Goal: Task Accomplishment & Management: Use online tool/utility

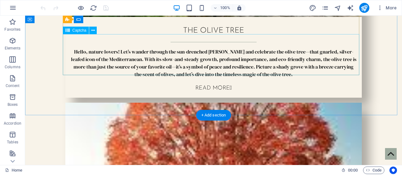
scroll to position [1976, 0]
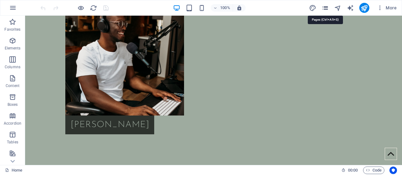
click at [326, 6] on icon "pages" at bounding box center [324, 7] width 7 height 7
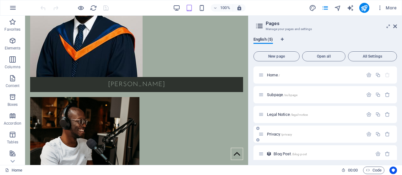
scroll to position [5, 0]
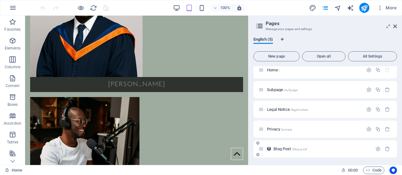
click at [282, 149] on span "Blog Post /blog-post" at bounding box center [289, 149] width 33 height 5
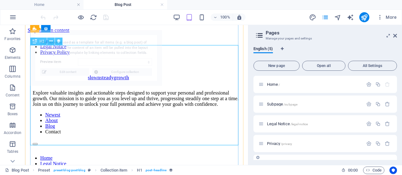
scroll to position [266, 0]
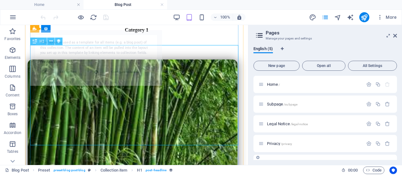
select select "68b4cbcbb7f047fa2f062d69"
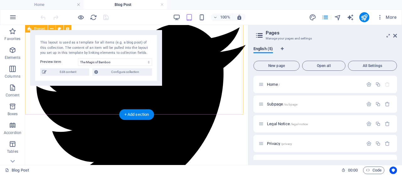
scroll to position [1738, 0]
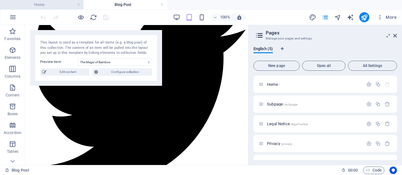
click at [46, 4] on h4 "Home" at bounding box center [41, 4] width 83 height 7
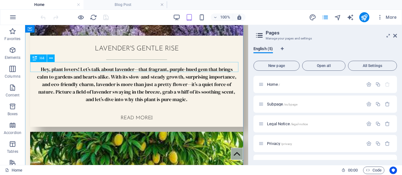
scroll to position [2319, 0]
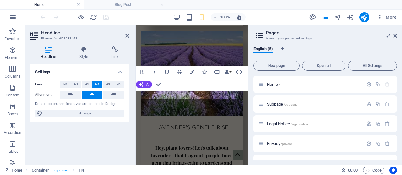
scroll to position [3301, 0]
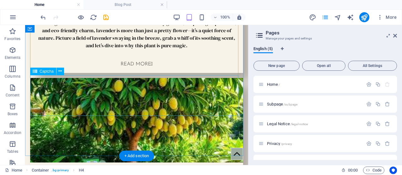
scroll to position [2373, 0]
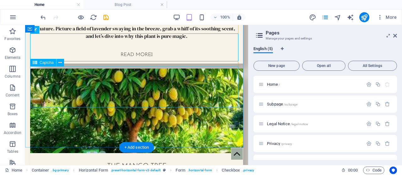
scroll to position [2429, 0]
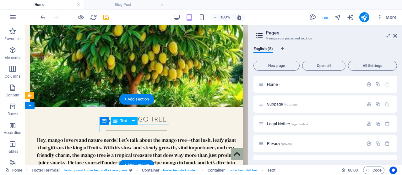
click at [135, 134] on div "H2 Container Menu Bar Banner Menu Text Menu Menu Bar Logo Collection Collection…" at bounding box center [136, 95] width 223 height 140
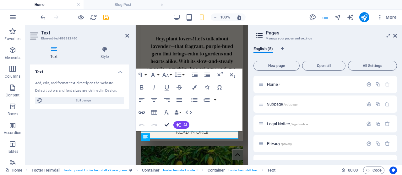
scroll to position [3506, 0]
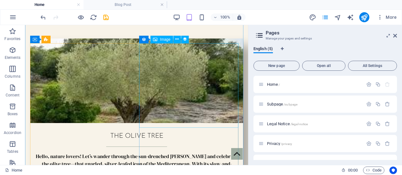
scroll to position [0, 0]
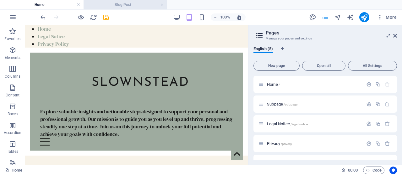
click at [137, 5] on h4 "Blog Post" at bounding box center [124, 4] width 83 height 7
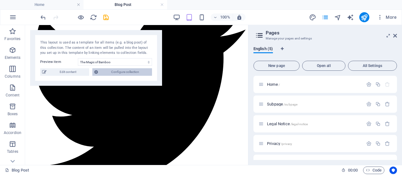
click at [121, 71] on span "Configure collection" at bounding box center [125, 72] width 50 height 8
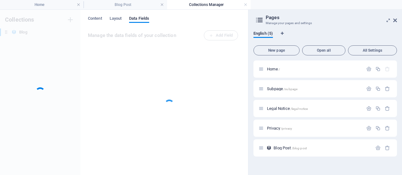
scroll to position [0, 0]
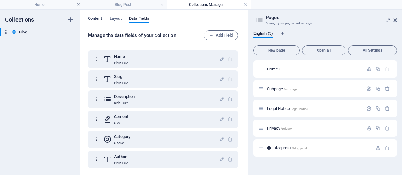
click at [98, 16] on span "Content" at bounding box center [95, 19] width 14 height 9
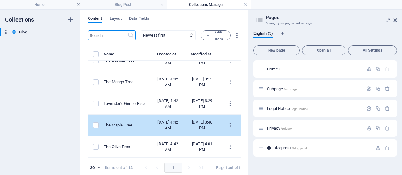
scroll to position [8, 0]
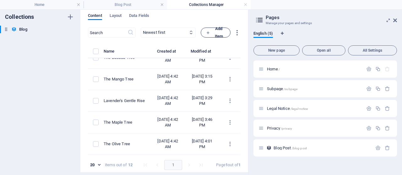
click at [210, 31] on icon "button" at bounding box center [208, 33] width 4 height 4
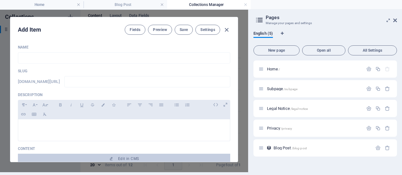
scroll to position [0, 0]
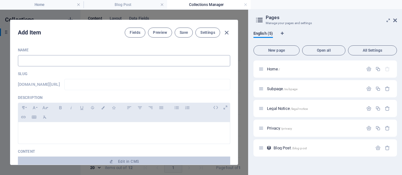
click at [129, 60] on input "text" at bounding box center [124, 60] width 212 height 11
type input "w"
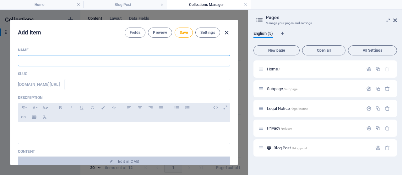
click at [226, 30] on icon "button" at bounding box center [226, 32] width 7 height 7
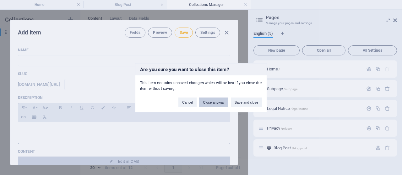
click at [215, 103] on button "Close anyway" at bounding box center [213, 102] width 29 height 9
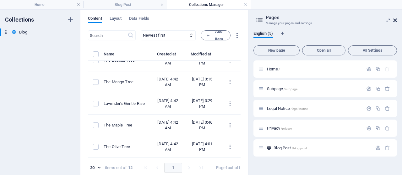
click at [395, 19] on icon at bounding box center [395, 20] width 4 height 5
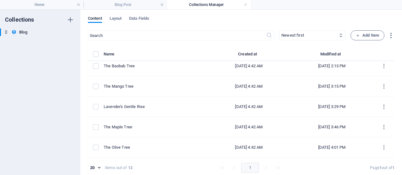
scroll to position [146, 0]
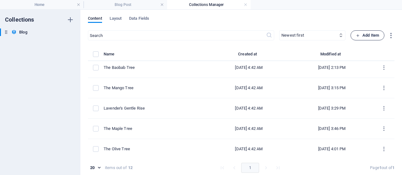
click at [362, 37] on span "Add Item" at bounding box center [367, 36] width 23 height 8
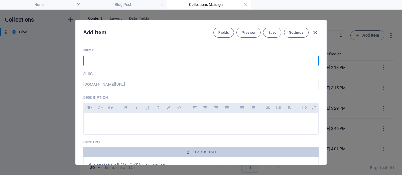
click at [215, 59] on input "text" at bounding box center [200, 60] width 235 height 11
type input "w"
type input "wA"
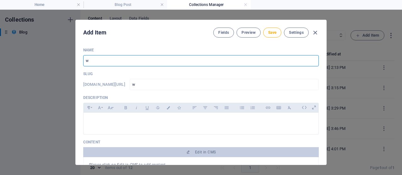
type input "wa"
type input "w"
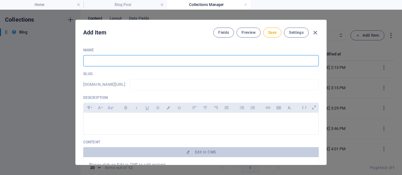
type input "W"
type input "w"
type input "Wa"
type input "wa"
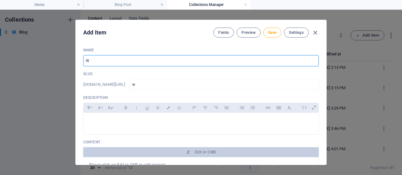
type input "wa"
type input "Wat"
type input "wat"
type input "Wate"
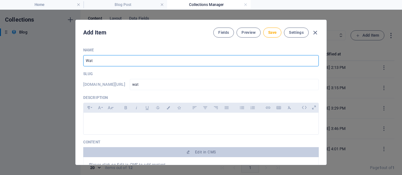
type input "wate"
type input "Water"
type input "water"
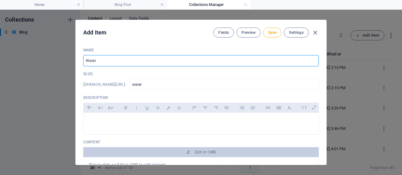
type input "Water L"
type input "water-l"
type input "Water Li"
type input "water-li"
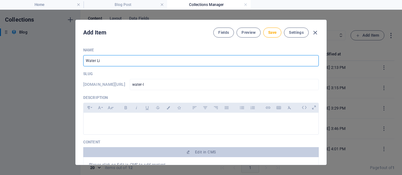
type input "water-li"
type input "Water Lil"
type input "water-lil"
type input "Water Lill"
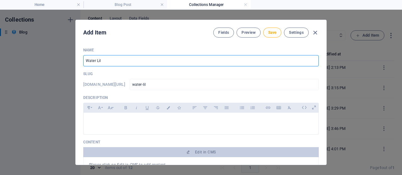
type input "water-lill"
type input "Water Lilll"
type input "water-lilll"
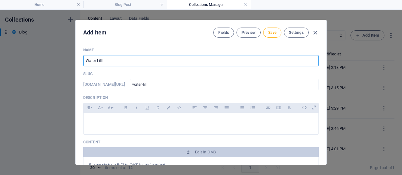
type input "Water Lill"
type input "water-lill"
type input "Water Lilli"
type input "water-lilli"
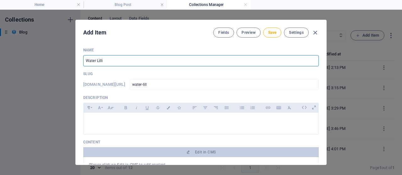
type input "water-lilli"
type input "Water [PERSON_NAME]"
type input "water-[PERSON_NAME]"
type input "Water Lillies"
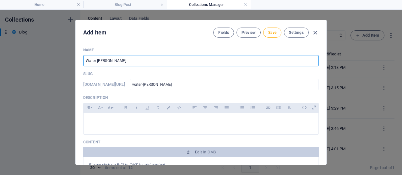
type input "water-lillies"
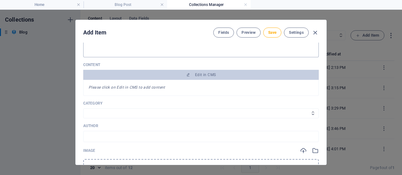
scroll to position [81, 0]
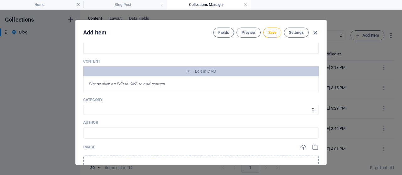
type input "Water Lillies"
click at [158, 115] on div "Name Water Lillies ​ Slug [DOMAIN_NAME][URL] water-lillies ​ Description Paragr…" at bounding box center [200, 162] width 235 height 390
click at [145, 111] on select "Category 1 Category 2" at bounding box center [200, 110] width 235 height 10
select select "Category 2"
click at [83, 105] on select "Category 1 Category 2" at bounding box center [200, 110] width 235 height 10
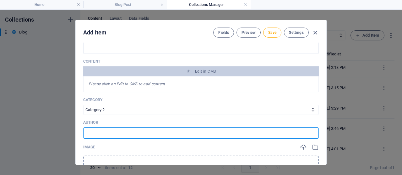
click at [107, 135] on input "text" at bounding box center [200, 133] width 235 height 11
type input "[PERSON_NAME]"
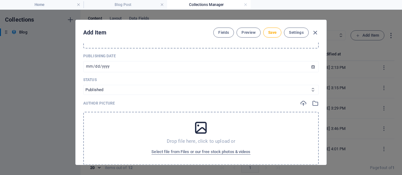
scroll to position [244, 0]
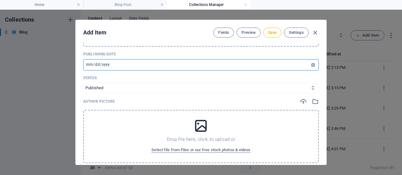
click at [87, 65] on input "[DATE]" at bounding box center [200, 64] width 235 height 11
type input "[DATE]"
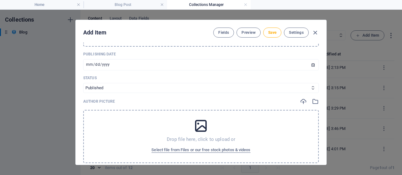
click at [124, 125] on div "Drop file here, click to upload or Select file from Files or our free stock pho…" at bounding box center [200, 136] width 235 height 53
click at [312, 99] on icon "button" at bounding box center [315, 101] width 7 height 7
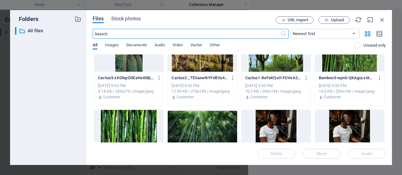
scroll to position [857, 0]
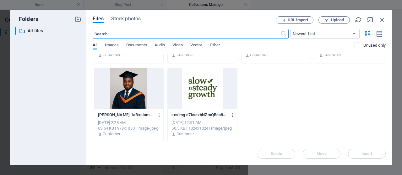
click at [126, 89] on div at bounding box center [128, 88] width 69 height 41
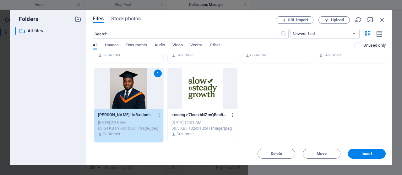
click at [126, 89] on div "1" at bounding box center [128, 88] width 69 height 41
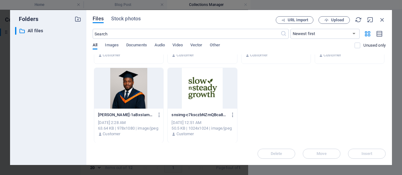
click at [126, 89] on div at bounding box center [128, 88] width 69 height 41
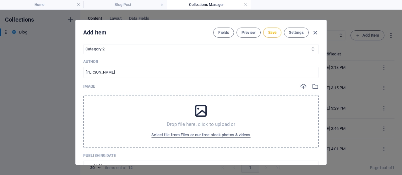
scroll to position [136, 0]
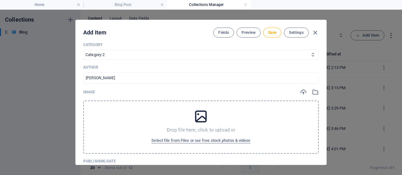
click at [127, 110] on div "Drop file here, click to upload or Select file from Files or our free stock pho…" at bounding box center [200, 127] width 235 height 53
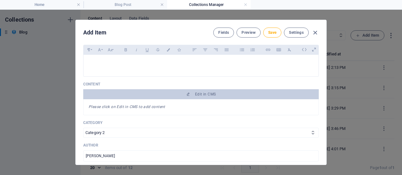
scroll to position [0, 0]
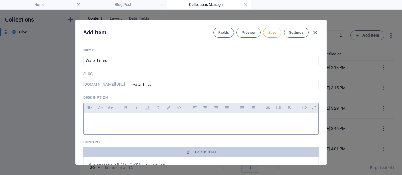
click at [167, 121] on p at bounding box center [201, 121] width 225 height 6
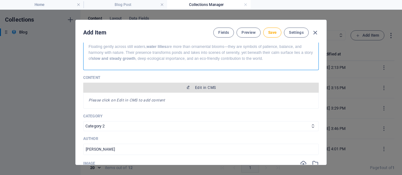
scroll to position [74, 0]
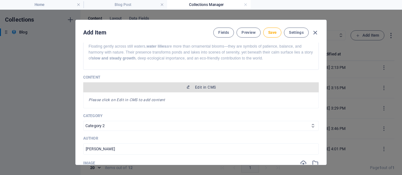
click at [198, 87] on span "Edit in CMS" at bounding box center [205, 87] width 21 height 5
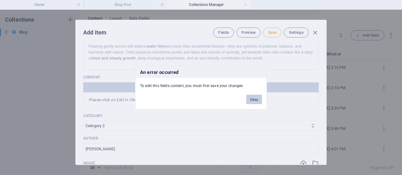
click at [252, 101] on button "Okay" at bounding box center [254, 99] width 16 height 9
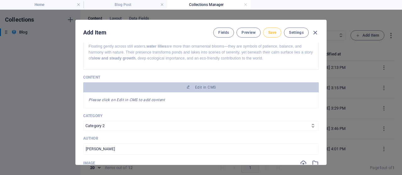
click at [271, 33] on span "Save" at bounding box center [272, 32] width 8 height 5
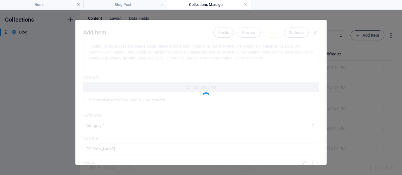
type input "water-lillies"
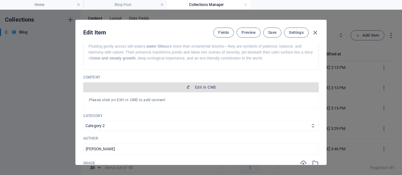
scroll to position [167, 0]
click at [225, 89] on button "Edit in CMS" at bounding box center [200, 88] width 235 height 10
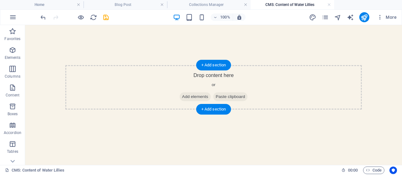
scroll to position [0, 0]
click at [213, 113] on div "+ Add section" at bounding box center [213, 109] width 35 height 11
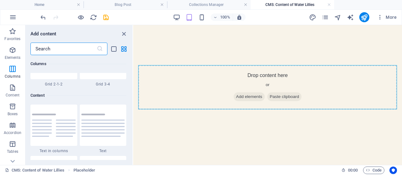
scroll to position [1072, 0]
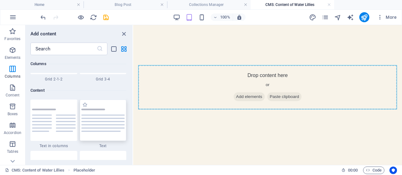
click at [104, 119] on img at bounding box center [103, 120] width 44 height 23
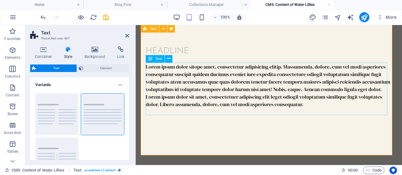
scroll to position [60, 0]
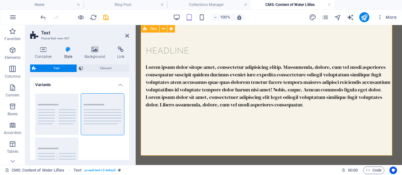
click at [213, 149] on div "Headline Lorem ipsum dolor sitope amet, consectetur adipisicing elitip. Massume…" at bounding box center [269, 76] width 256 height 143
click at [208, 140] on div "Headline Lorem ipsum dolor sitope amet, consectetur adipisicing elitip. Massume…" at bounding box center [269, 76] width 256 height 143
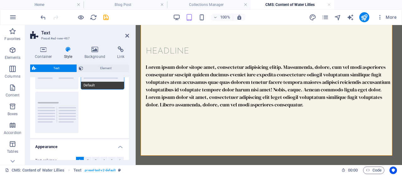
scroll to position [82, 0]
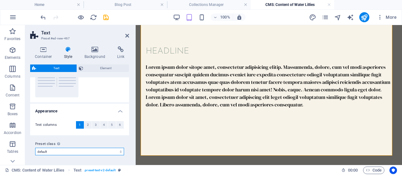
click at [99, 153] on select "default Add preset class" at bounding box center [79, 152] width 89 height 8
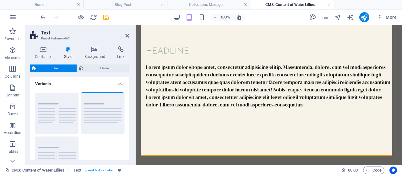
scroll to position [0, 0]
click at [104, 66] on span "Element" at bounding box center [106, 69] width 42 height 8
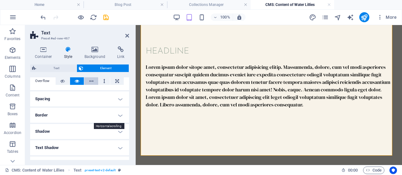
scroll to position [45, 0]
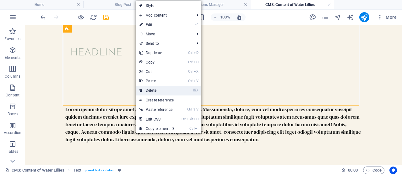
click at [161, 94] on link "⌦ Delete" at bounding box center [157, 90] width 42 height 9
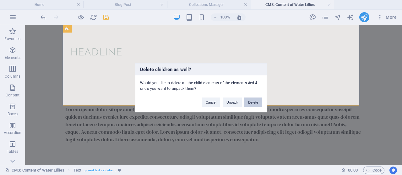
click at [248, 105] on button "Delete" at bounding box center [253, 102] width 18 height 9
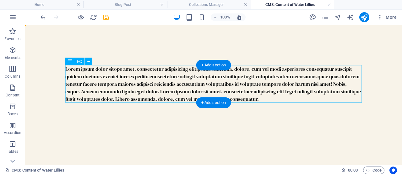
click at [163, 81] on div "Lorem ipsum dolor sitope amet, consectetur adipisicing elitip. Massumenda, dolo…" at bounding box center [213, 84] width 296 height 38
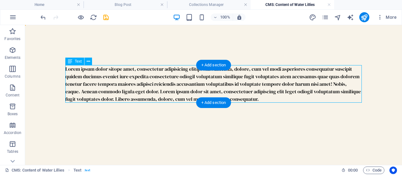
click at [163, 81] on div "Lorem ipsum dolor sitope amet, consectetur adipisicing elitip. Massumenda, dolo…" at bounding box center [213, 84] width 296 height 38
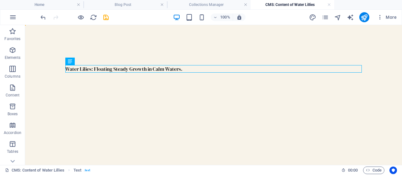
click at [218, 73] on div "Water Lilies: Floating Steady Growth in Calm Waters." at bounding box center [213, 69] width 306 height 88
click at [194, 70] on div "Water Lilies: Floating Steady Growth in Calm Waters." at bounding box center [213, 69] width 296 height 8
click at [130, 2] on h4 "Blog Post" at bounding box center [124, 4] width 83 height 7
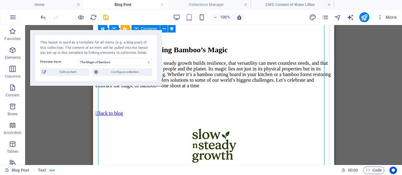
scroll to position [1141, 0]
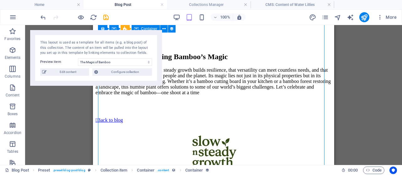
select select "content"
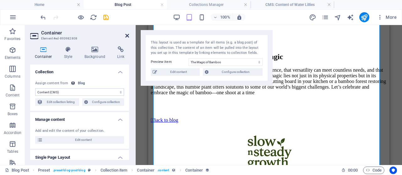
click at [126, 35] on icon at bounding box center [127, 35] width 4 height 5
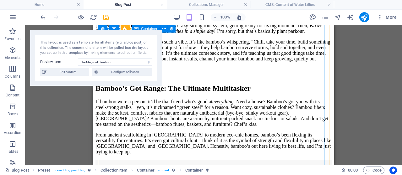
select select "content"
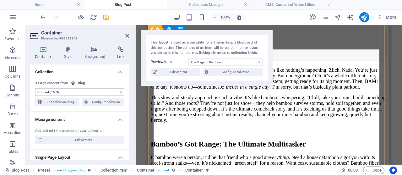
scroll to position [640, 0]
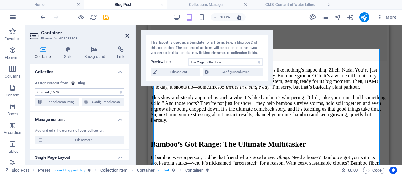
click at [127, 35] on icon at bounding box center [127, 35] width 4 height 5
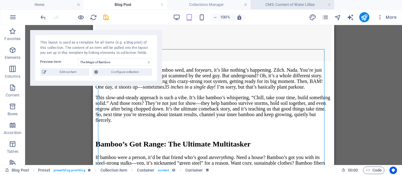
click at [269, 6] on h4 "CMS: Content of Water Lillies" at bounding box center [291, 4] width 83 height 7
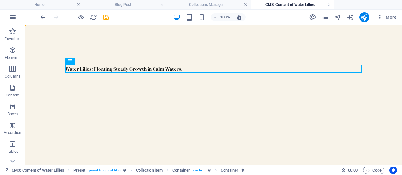
scroll to position [0, 0]
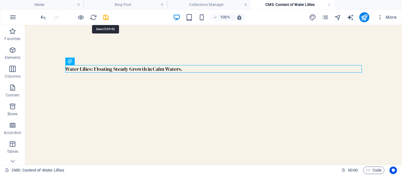
drag, startPoint x: 107, startPoint y: 19, endPoint x: 149, endPoint y: 14, distance: 42.6
click at [107, 18] on icon "save" at bounding box center [105, 17] width 7 height 7
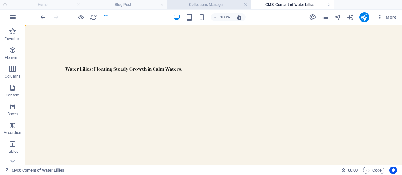
click at [216, 5] on h4 "Collections Manager" at bounding box center [208, 4] width 83 height 7
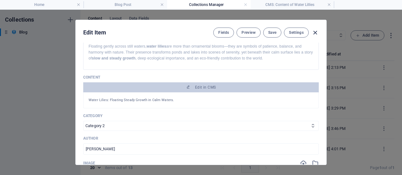
click at [314, 32] on icon "button" at bounding box center [314, 32] width 7 height 7
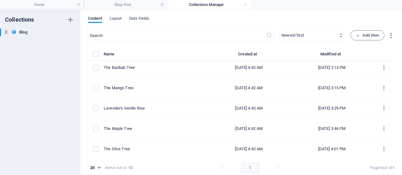
type input "[DATE]"
type input "water-lillies"
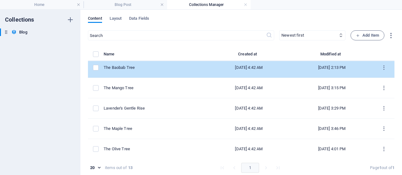
click at [176, 69] on td "The Baobab Tree" at bounding box center [156, 68] width 104 height 20
click at [176, 69] on div "​ Newest first Oldest first Last modified Name (ascending) Name (descending) Sl…" at bounding box center [241, 104] width 306 height 148
select select "Category 1"
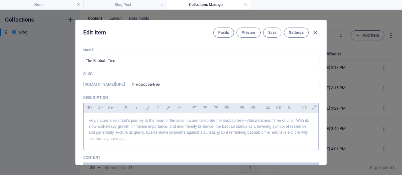
scroll to position [45, 0]
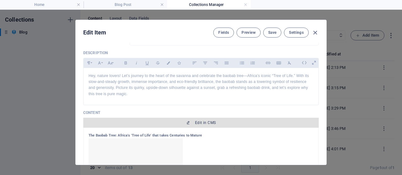
click at [196, 118] on button "Edit in CMS" at bounding box center [200, 123] width 235 height 10
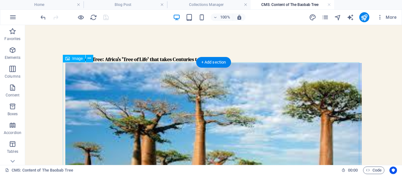
scroll to position [10, 0]
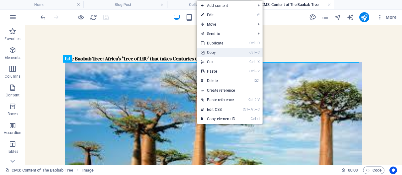
click at [217, 52] on link "Ctrl C Copy" at bounding box center [218, 52] width 42 height 9
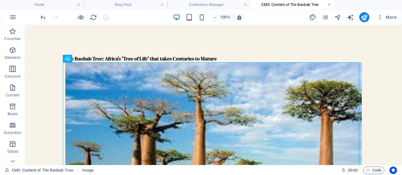
click at [329, 5] on link at bounding box center [329, 5] width 4 height 6
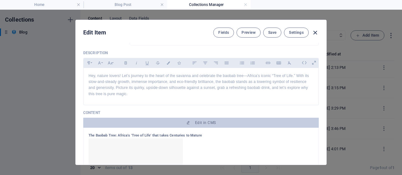
click at [315, 32] on icon "button" at bounding box center [314, 32] width 7 height 7
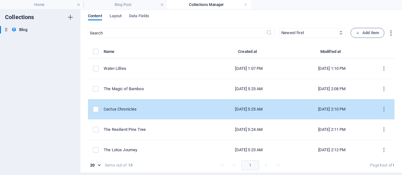
scroll to position [0, 0]
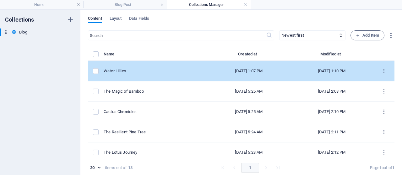
click at [158, 70] on div "Water Lillies" at bounding box center [153, 71] width 99 height 6
click at [158, 70] on div "​ Newest first Oldest first Last modified Name (ascending) Name (descending) Sl…" at bounding box center [241, 104] width 306 height 148
select select "Category 2"
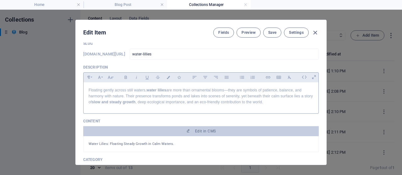
scroll to position [33, 0]
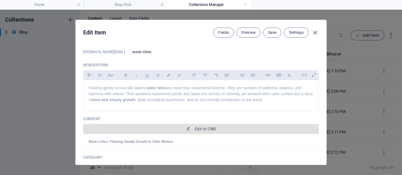
click at [165, 127] on span "Edit in CMS" at bounding box center [201, 129] width 230 height 5
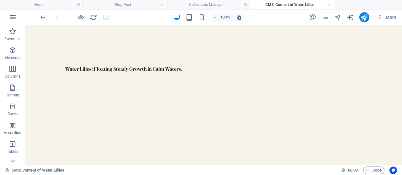
scroll to position [0, 0]
drag, startPoint x: 143, startPoint y: 89, endPoint x: 122, endPoint y: 104, distance: 26.2
click at [122, 104] on div "Water Lilies: Floating Steady Growth in Calm Waters." at bounding box center [213, 69] width 306 height 88
drag, startPoint x: 122, startPoint y: 104, endPoint x: 114, endPoint y: 97, distance: 10.7
click at [114, 97] on div "Water Lilies: Floating Steady Growth in Calm Waters." at bounding box center [213, 69] width 306 height 88
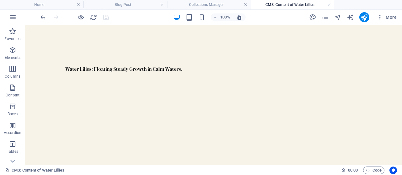
click at [114, 97] on div "Water Lilies: Floating Steady Growth in Calm Waters." at bounding box center [213, 69] width 306 height 88
click at [167, 84] on div "Water Lilies: Floating Steady Growth in Calm Waters." at bounding box center [213, 69] width 306 height 88
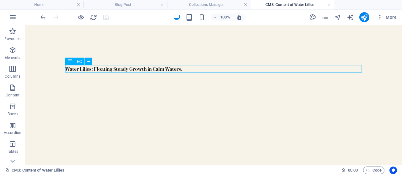
click at [175, 68] on div "Water Lilies: Floating Steady Growth in Calm Waters." at bounding box center [213, 69] width 296 height 8
click at [14, 55] on p "Elements" at bounding box center [13, 57] width 16 height 5
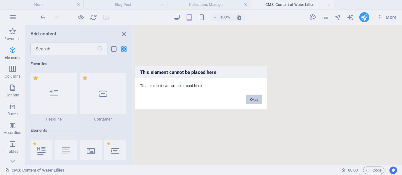
click at [255, 100] on button "Okay" at bounding box center [254, 99] width 16 height 9
drag, startPoint x: 253, startPoint y: 103, endPoint x: 253, endPoint y: 98, distance: 4.7
click at [253, 98] on button "Okay" at bounding box center [254, 99] width 16 height 9
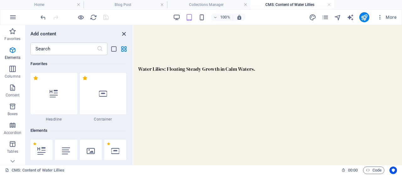
click at [124, 34] on icon "close panel" at bounding box center [123, 33] width 7 height 7
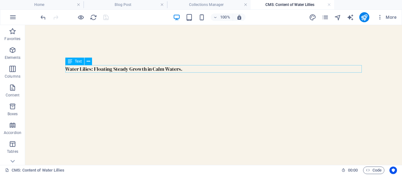
click at [173, 66] on div "Water Lilies: Floating Steady Growth in Calm Waters." at bounding box center [213, 69] width 296 height 8
click at [177, 68] on div "Water Lilies: Floating Steady Growth in Calm Waters." at bounding box center [213, 69] width 296 height 8
click at [178, 68] on div "Water Lilies: Floating Steady Growth in Calm Waters." at bounding box center [213, 69] width 296 height 8
click at [8, 51] on span "Elements" at bounding box center [12, 53] width 25 height 15
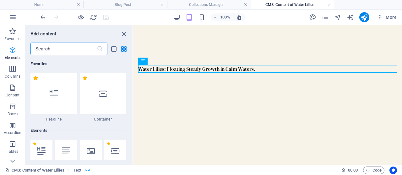
scroll to position [2, 0]
click at [8, 49] on span "Elements" at bounding box center [12, 53] width 25 height 15
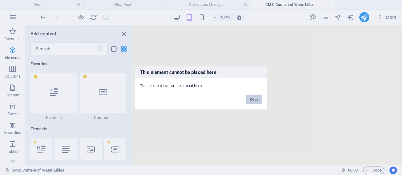
click at [261, 100] on button "Okay" at bounding box center [254, 99] width 16 height 9
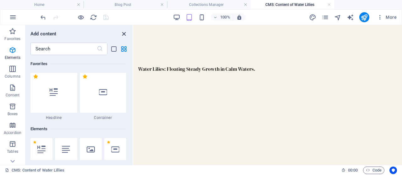
click at [121, 32] on icon "close panel" at bounding box center [123, 33] width 7 height 7
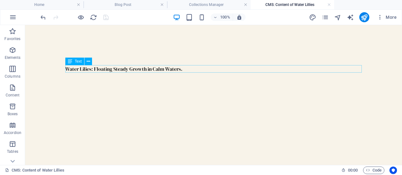
click at [175, 72] on div "Water Lilies: Floating Steady Growth in Calm Waters." at bounding box center [213, 69] width 296 height 8
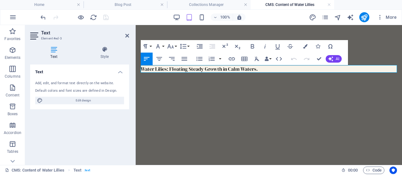
click at [209, 2] on h4 "Collections Manager" at bounding box center [208, 4] width 83 height 7
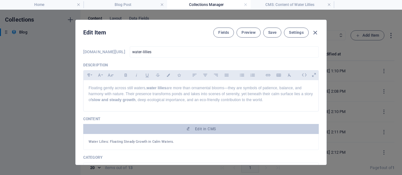
click at [209, 2] on h4 "Collections Manager" at bounding box center [208, 4] width 83 height 7
click at [289, 34] on span "Settings" at bounding box center [296, 32] width 15 height 5
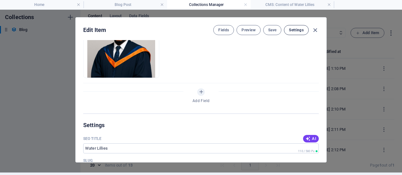
scroll to position [436, 0]
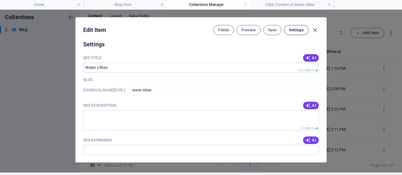
click at [224, 27] on button "Fields" at bounding box center [223, 30] width 21 height 10
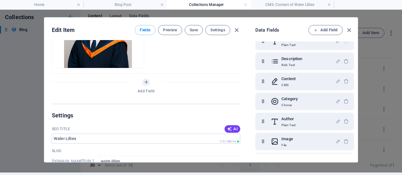
scroll to position [369, 0]
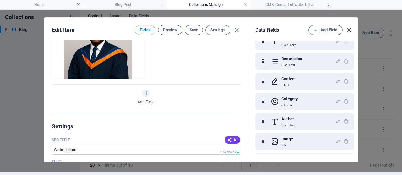
click at [348, 28] on icon "button" at bounding box center [348, 30] width 7 height 7
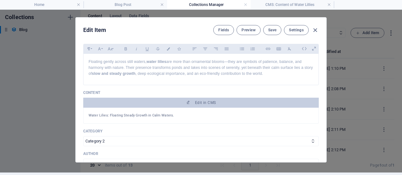
scroll to position [56, 0]
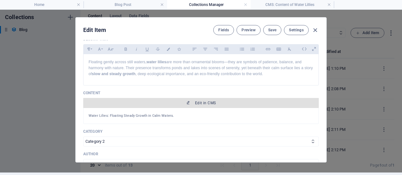
click at [200, 101] on span "Edit in CMS" at bounding box center [205, 103] width 21 height 5
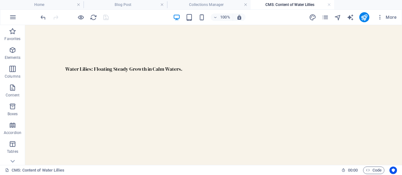
scroll to position [0, 0]
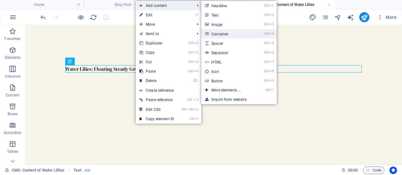
drag, startPoint x: 225, startPoint y: 33, endPoint x: 90, endPoint y: 8, distance: 137.9
click at [225, 33] on link "Ctrl 4 Container" at bounding box center [227, 33] width 52 height 9
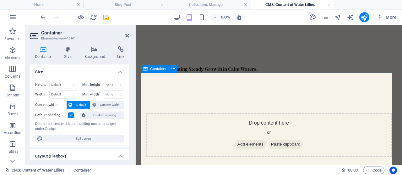
click at [201, 93] on div "Drop content here or Add elements Paste clipboard" at bounding box center [269, 135] width 256 height 125
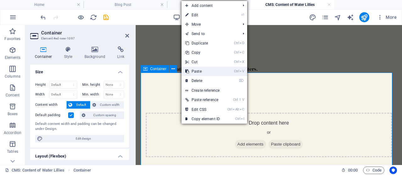
drag, startPoint x: 207, startPoint y: 71, endPoint x: 72, endPoint y: 46, distance: 138.0
click at [207, 71] on link "Ctrl V Paste" at bounding box center [202, 71] width 42 height 9
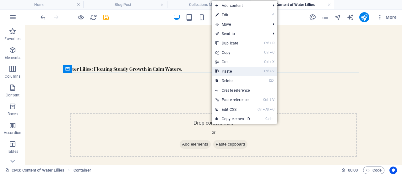
click at [241, 72] on link "Ctrl V Paste" at bounding box center [233, 71] width 42 height 9
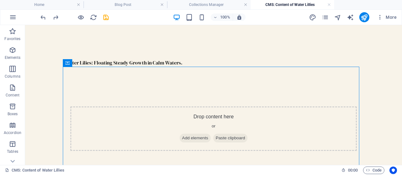
scroll to position [6, 0]
click at [216, 5] on h4 "Collections Manager" at bounding box center [208, 4] width 83 height 7
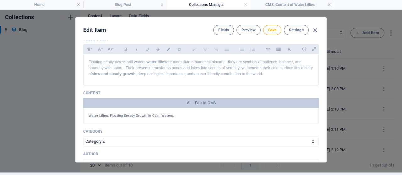
scroll to position [0, 0]
click at [281, 5] on h4 "CMS: Content of Water Lillies" at bounding box center [291, 4] width 83 height 7
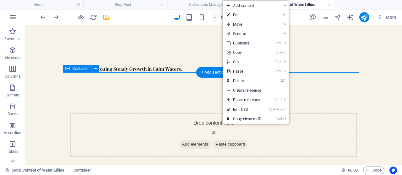
click at [200, 143] on span "Add elements" at bounding box center [195, 144] width 31 height 9
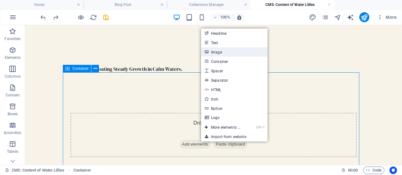
click at [221, 52] on link "Image" at bounding box center [234, 51] width 67 height 9
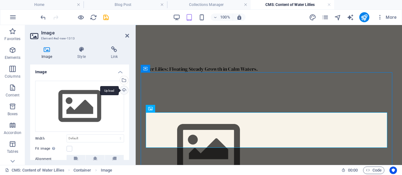
click at [123, 89] on div "Upload" at bounding box center [123, 90] width 9 height 9
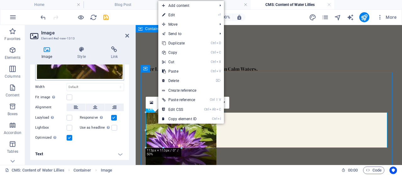
scroll to position [71, 0]
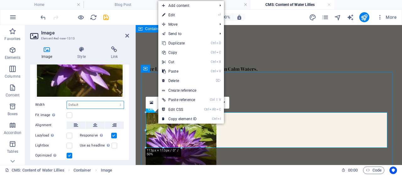
click at [102, 104] on select "Default auto px rem % em vh vw" at bounding box center [95, 105] width 57 height 8
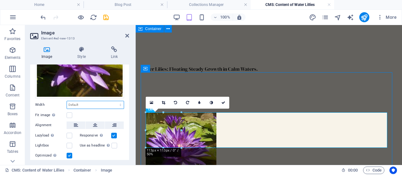
select select "%"
click at [114, 101] on select "Default auto px rem % em vh vw" at bounding box center [95, 105] width 57 height 8
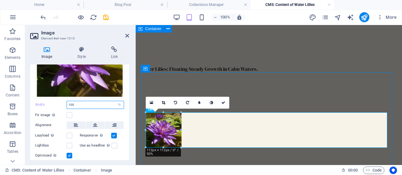
type input "100"
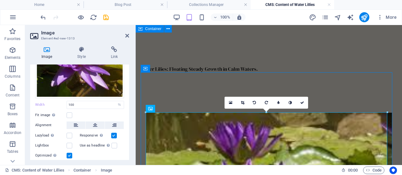
click at [104, 32] on h2 "Image" at bounding box center [85, 33] width 88 height 6
click at [104, 31] on h2 "Image" at bounding box center [85, 33] width 88 height 6
click at [106, 15] on icon "save" at bounding box center [105, 17] width 7 height 7
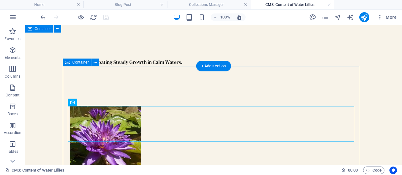
scroll to position [6, 0]
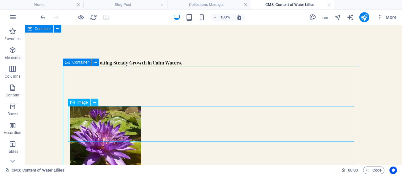
click at [92, 101] on button at bounding box center [95, 103] width 8 height 8
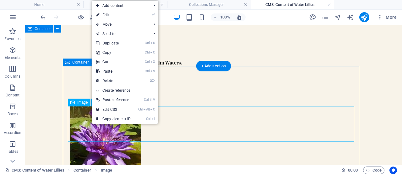
click at [82, 125] on figure at bounding box center [213, 142] width 286 height 71
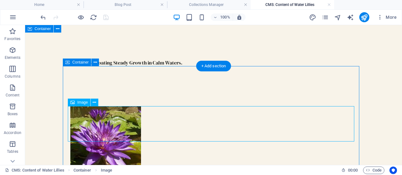
click at [82, 125] on figure at bounding box center [213, 142] width 286 height 71
select select "%"
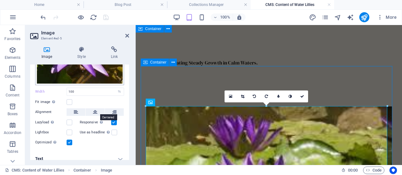
scroll to position [89, 0]
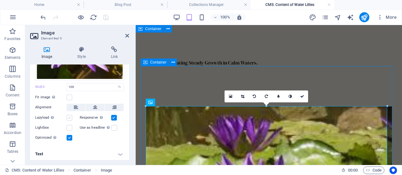
click at [67, 115] on label at bounding box center [70, 118] width 6 height 6
click at [0, 0] on input "Lazyload Loading images after the page loads improves page speed." at bounding box center [0, 0] width 0 height 0
click at [112, 116] on label at bounding box center [114, 118] width 6 height 6
click at [0, 0] on input "Responsive Automatically load retina image and smartphone optimized sizes." at bounding box center [0, 0] width 0 height 0
click at [230, 94] on link at bounding box center [230, 97] width 12 height 12
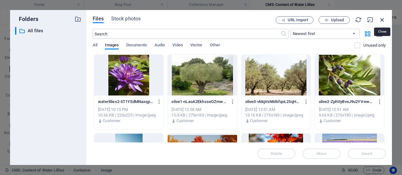
click at [379, 19] on icon "button" at bounding box center [382, 19] width 7 height 7
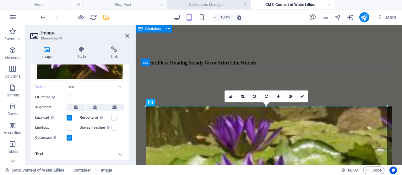
click at [215, 5] on h4 "Collections Manager" at bounding box center [208, 4] width 83 height 7
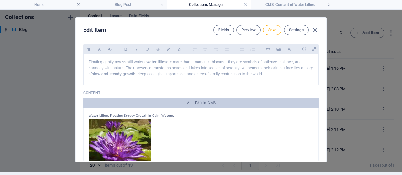
scroll to position [0, 0]
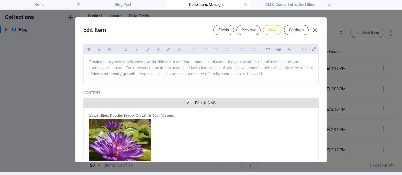
click at [178, 101] on span "Edit in CMS" at bounding box center [201, 103] width 230 height 5
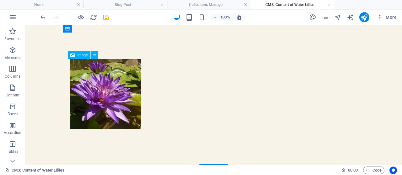
scroll to position [54, 0]
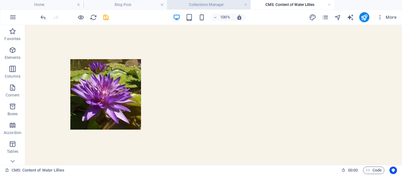
click at [212, 2] on h4 "Collections Manager" at bounding box center [208, 4] width 83 height 7
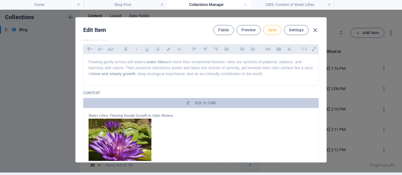
click at [272, 29] on span "Save" at bounding box center [272, 30] width 8 height 5
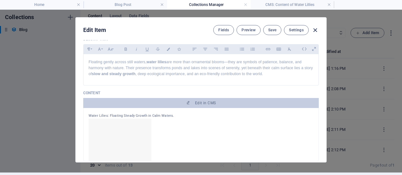
click at [313, 29] on icon "button" at bounding box center [314, 30] width 7 height 7
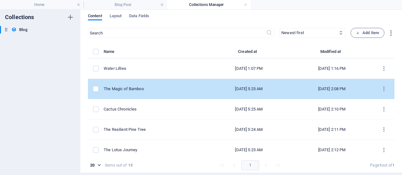
click at [173, 94] on td "The Magic of Bamboo" at bounding box center [156, 89] width 104 height 20
click at [173, 94] on div "​ Newest first Oldest first Last modified Name (ascending) Name (descending) Sl…" at bounding box center [241, 102] width 306 height 148
select select "Category 1"
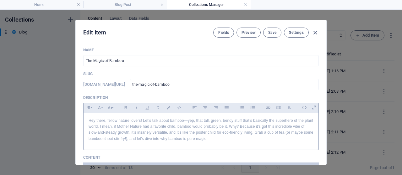
scroll to position [35, 0]
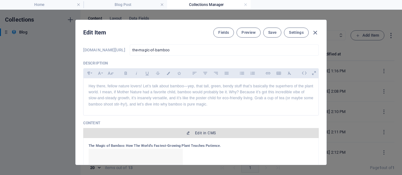
click at [179, 129] on button "Edit in CMS" at bounding box center [200, 133] width 235 height 10
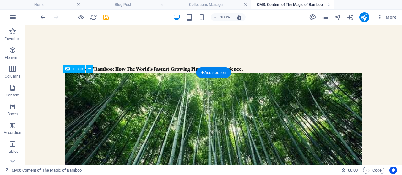
scroll to position [0, 0]
click at [189, 113] on figure at bounding box center [213, 156] width 296 height 167
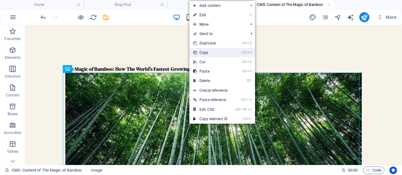
click at [206, 51] on link "Ctrl C Copy" at bounding box center [210, 52] width 42 height 9
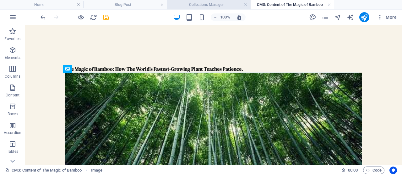
click at [207, 1] on h4 "Collections Manager" at bounding box center [208, 4] width 83 height 7
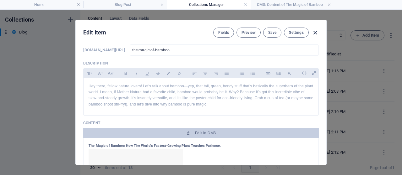
click at [313, 31] on icon "button" at bounding box center [314, 32] width 7 height 7
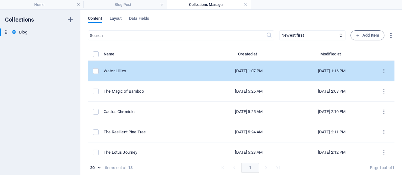
click at [218, 67] on td "[DATE] 1:07 PM" at bounding box center [248, 71] width 83 height 20
click at [218, 67] on div "​ Newest first Oldest first Last modified Name (ascending) Name (descending) Sl…" at bounding box center [241, 104] width 306 height 148
select select "Category 2"
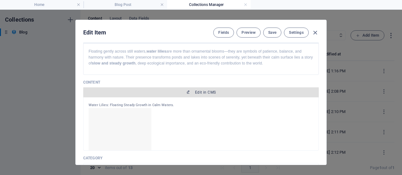
scroll to position [70, 0]
click at [202, 91] on span "Edit in CMS" at bounding box center [205, 91] width 21 height 5
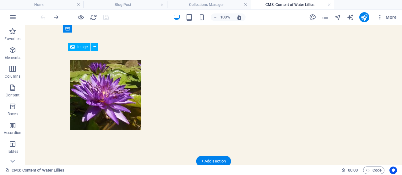
scroll to position [49, 0]
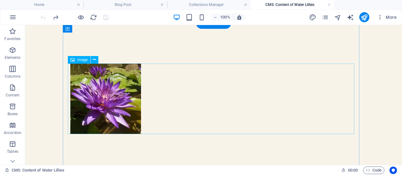
click at [112, 95] on figure at bounding box center [213, 99] width 286 height 71
select select "%"
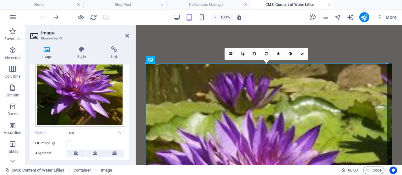
scroll to position [44, 0]
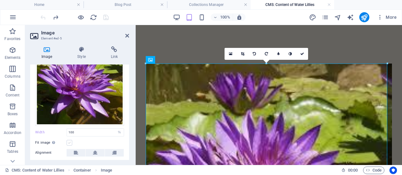
click at [71, 144] on label at bounding box center [70, 143] width 6 height 6
click at [0, 0] on input "Fit image Automatically fit image to a fixed width and height" at bounding box center [0, 0] width 0 height 0
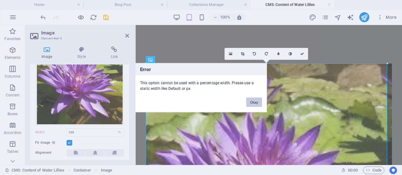
click at [253, 99] on button "Okay" at bounding box center [254, 102] width 16 height 9
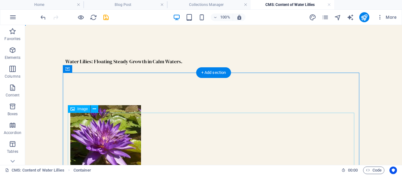
scroll to position [8, 0]
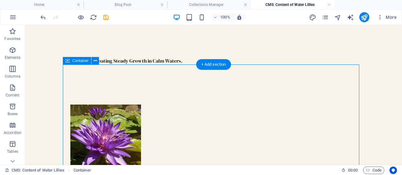
click at [170, 89] on div at bounding box center [213, 140] width 296 height 151
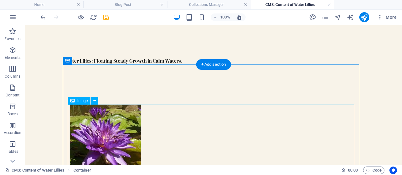
click at [132, 110] on figure at bounding box center [213, 140] width 286 height 71
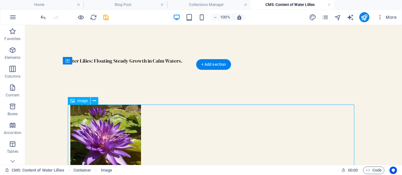
click at [132, 110] on figure at bounding box center [213, 140] width 286 height 71
select select "%"
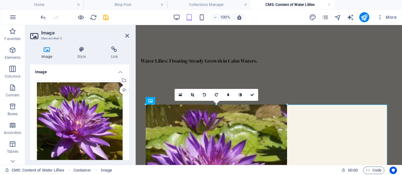
drag, startPoint x: 143, startPoint y: 100, endPoint x: 183, endPoint y: 83, distance: 43.6
type input "450"
select select "px"
drag, startPoint x: 286, startPoint y: 105, endPoint x: 177, endPoint y: 107, distance: 108.9
click at [354, 118] on div "Drag here to replace the existing content. Press “Ctrl” if you want to create a…" at bounding box center [269, 91] width 266 height 148
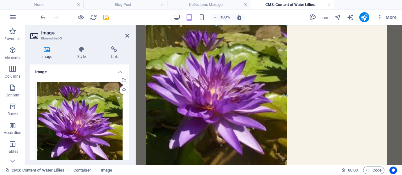
scroll to position [88, 0]
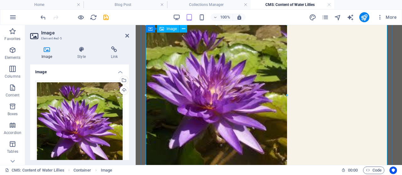
drag, startPoint x: 423, startPoint y: 120, endPoint x: 304, endPoint y: 94, distance: 121.7
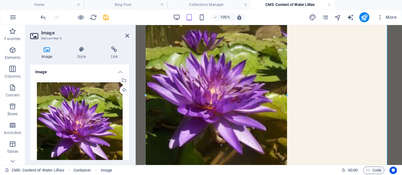
drag, startPoint x: 194, startPoint y: 62, endPoint x: 339, endPoint y: 86, distance: 147.0
click at [339, 86] on div "Drag here to replace the existing content. Press “Ctrl” if you want to create a…" at bounding box center [269, 51] width 266 height 229
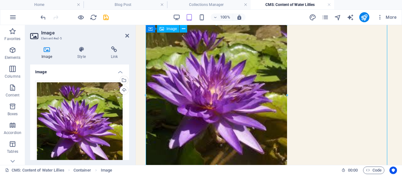
click at [282, 93] on figure at bounding box center [269, 95] width 246 height 141
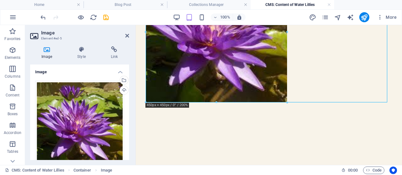
scroll to position [152, 0]
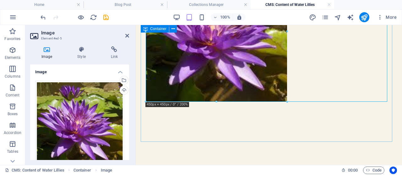
click at [178, 105] on div at bounding box center [269, 32] width 256 height 222
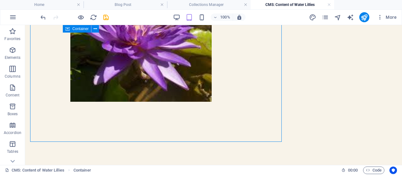
click at [178, 105] on div at bounding box center [213, 32] width 296 height 222
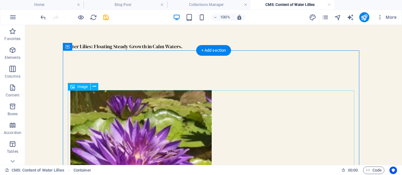
scroll to position [23, 0]
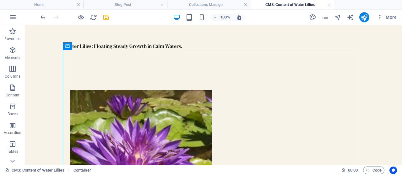
click at [227, 32] on div "Water Lilies: Floating Steady Growth in Calm Waters." at bounding box center [213, 156] width 306 height 309
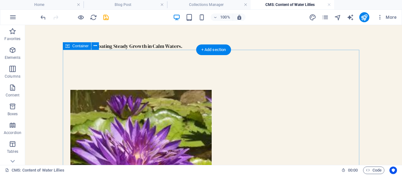
click at [198, 64] on div at bounding box center [213, 161] width 296 height 222
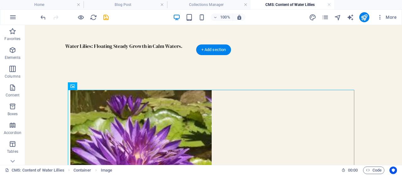
drag, startPoint x: 91, startPoint y: 106, endPoint x: 164, endPoint y: 74, distance: 79.7
click at [164, 74] on div at bounding box center [213, 161] width 296 height 222
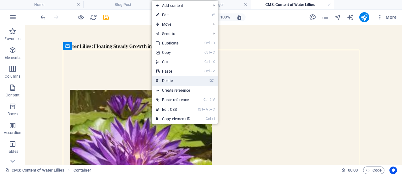
click at [174, 80] on link "⌦ Delete" at bounding box center [173, 80] width 42 height 9
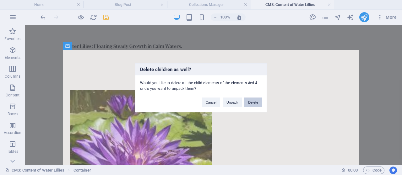
drag, startPoint x: 249, startPoint y: 105, endPoint x: 223, endPoint y: 79, distance: 36.0
click at [249, 105] on button "Delete" at bounding box center [253, 102] width 18 height 9
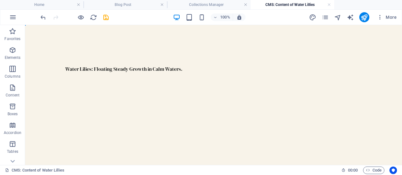
scroll to position [0, 0]
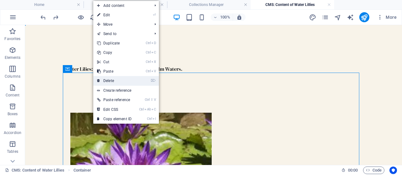
click at [121, 80] on link "⌦ Delete" at bounding box center [114, 80] width 42 height 9
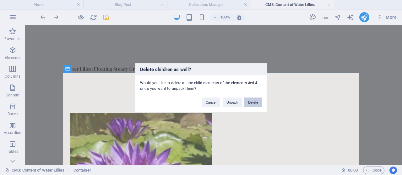
click at [249, 103] on button "Delete" at bounding box center [253, 102] width 18 height 9
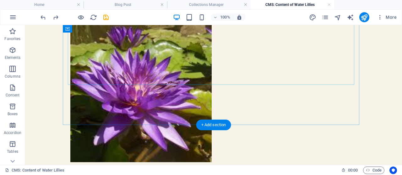
scroll to position [169, 0]
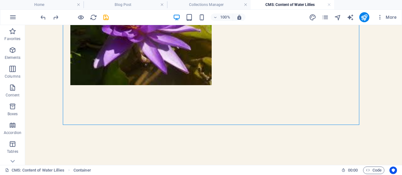
drag, startPoint x: 143, startPoint y: 59, endPoint x: 161, endPoint y: 151, distance: 93.5
click at [161, 151] on div "Water Lilies: Floating Steady Growth in Calm Waters." at bounding box center [213, 10] width 306 height 309
drag, startPoint x: 149, startPoint y: 65, endPoint x: 166, endPoint y: 153, distance: 89.2
click at [166, 153] on div "Water Lilies: Floating Steady Growth in Calm Waters." at bounding box center [213, 10] width 306 height 309
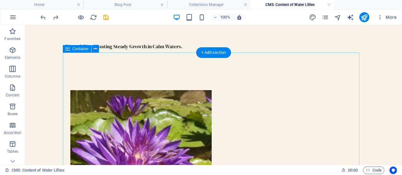
scroll to position [20, 0]
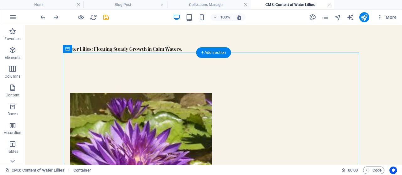
drag, startPoint x: 190, startPoint y: 102, endPoint x: 159, endPoint y: 74, distance: 41.4
click at [159, 74] on div at bounding box center [213, 164] width 296 height 222
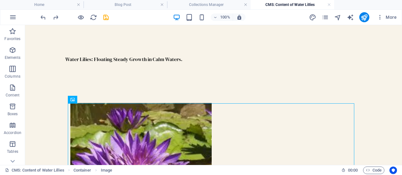
scroll to position [3, 0]
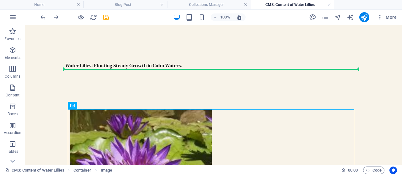
drag, startPoint x: 165, startPoint y: 103, endPoint x: 134, endPoint y: 67, distance: 47.2
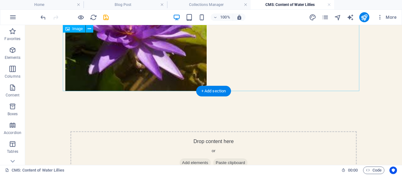
scroll to position [123, 0]
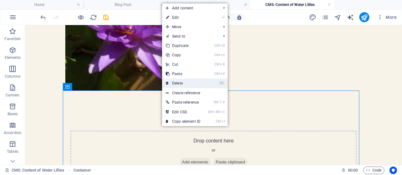
click at [188, 85] on link "⌦ Delete" at bounding box center [183, 83] width 42 height 9
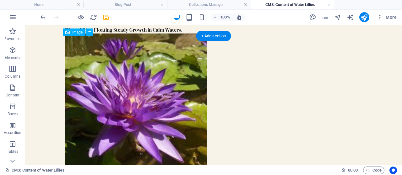
scroll to position [40, 0]
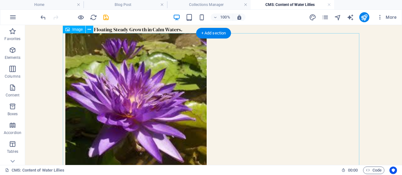
click at [169, 95] on figure at bounding box center [213, 103] width 296 height 141
select select "px"
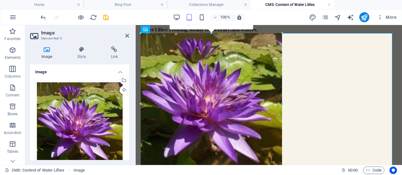
drag, startPoint x: 282, startPoint y: 103, endPoint x: 258, endPoint y: 64, distance: 45.8
click at [394, 89] on div "Drag here to replace the existing content. Press “Ctrl” if you want to create a…" at bounding box center [269, 76] width 266 height 180
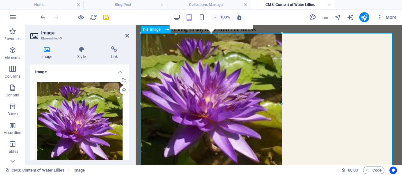
click at [284, 103] on figure at bounding box center [269, 103] width 256 height 141
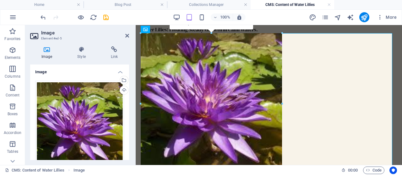
drag, startPoint x: 281, startPoint y: 103, endPoint x: 333, endPoint y: 116, distance: 53.8
click at [333, 116] on div "Drag here to replace the existing content. Press “Ctrl” if you want to create a…" at bounding box center [269, 76] width 266 height 180
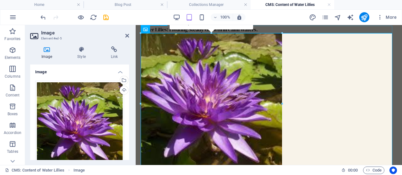
click at [291, 30] on div "Water Lilies: Floating Steady Growth in Calm Waters." at bounding box center [269, 30] width 256 height 8
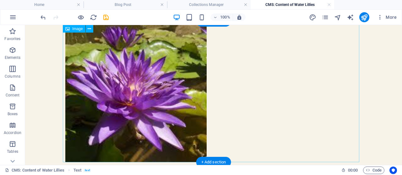
scroll to position [0, 0]
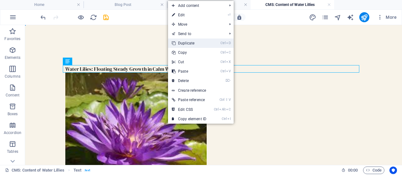
click at [192, 41] on link "Ctrl D Duplicate" at bounding box center [189, 43] width 42 height 9
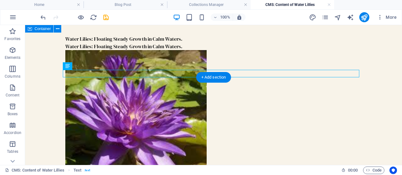
scroll to position [96, 0]
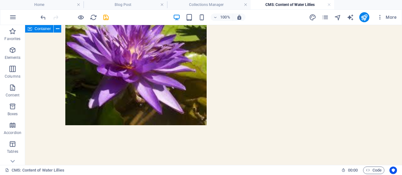
drag, startPoint x: 188, startPoint y: 74, endPoint x: 188, endPoint y: 127, distance: 52.4
click at [188, 127] on div "Water Lilies: Floating Steady Growth in Calm Waters. Water Lilies: Floating Ste…" at bounding box center [213, 47] width 306 height 237
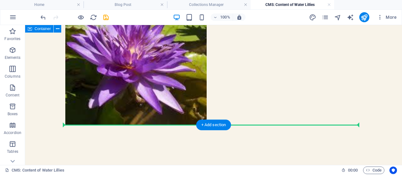
drag, startPoint x: 167, startPoint y: 67, endPoint x: 186, endPoint y: 120, distance: 56.1
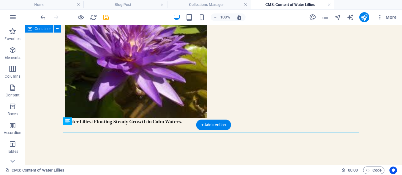
scroll to position [89, 0]
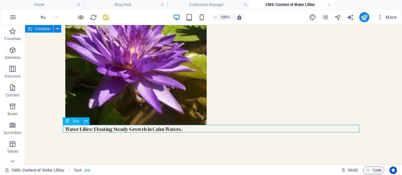
click at [190, 128] on div "Water Lilies: Floating Steady Growth in Calm Waters." at bounding box center [213, 130] width 296 height 8
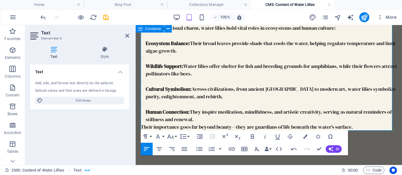
scroll to position [256, 0]
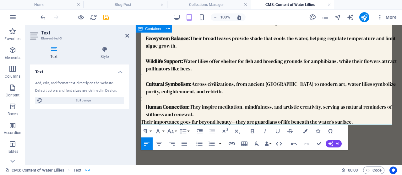
drag, startPoint x: 196, startPoint y: 156, endPoint x: 194, endPoint y: 153, distance: 3.4
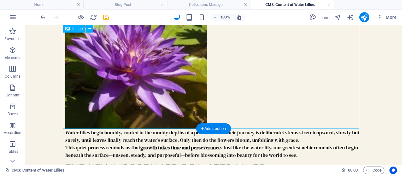
scroll to position [85, 0]
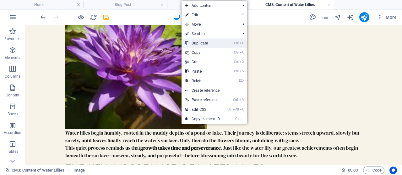
click at [207, 42] on link "Ctrl D Duplicate" at bounding box center [202, 43] width 42 height 9
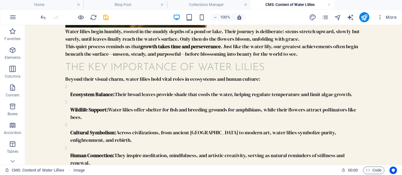
scroll to position [376, 0]
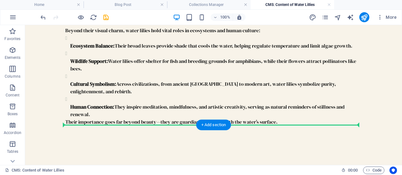
drag, startPoint x: 162, startPoint y: 141, endPoint x: 179, endPoint y: 123, distance: 24.2
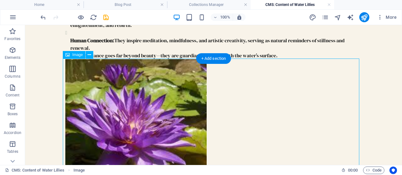
scroll to position [313, 0]
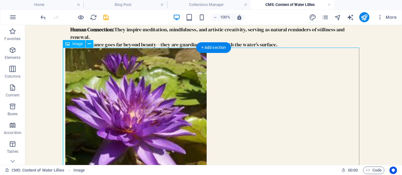
click at [177, 140] on figure at bounding box center [213, 118] width 296 height 141
select select "px"
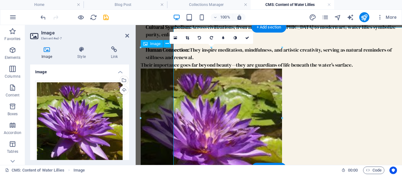
scroll to position [333, 0]
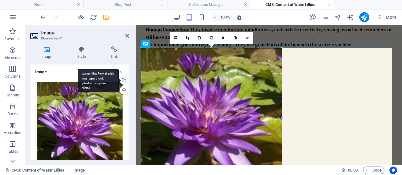
click at [123, 79] on div "Select files from the file manager, stock photos, or upload file(s)" at bounding box center [123, 80] width 9 height 9
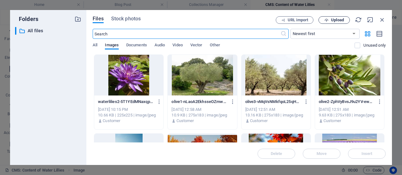
click at [336, 19] on span "Upload" at bounding box center [337, 20] width 13 height 4
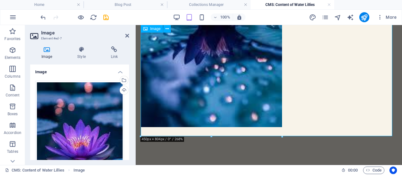
scroll to position [508, 0]
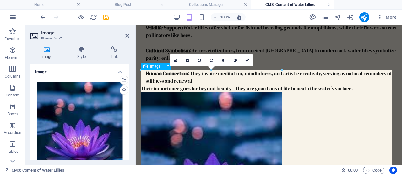
scroll to position [288, 0]
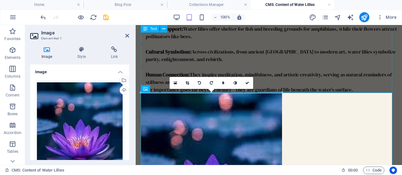
click at [198, 58] on div "Water lilies begin humbly, rooted in the muddy depths of a pond or lake. Their …" at bounding box center [269, 9] width 256 height 167
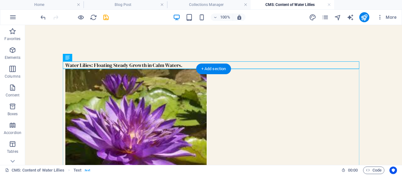
scroll to position [0, 0]
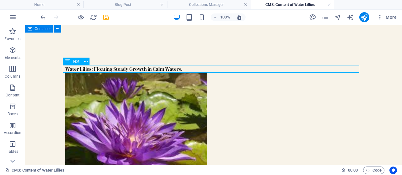
click at [195, 70] on div "Water Lilies: Floating Steady Growth in Calm Waters." at bounding box center [213, 69] width 296 height 8
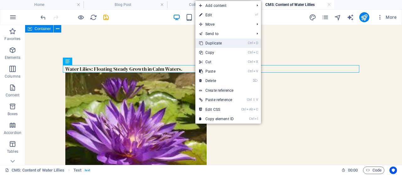
drag, startPoint x: 224, startPoint y: 43, endPoint x: 185, endPoint y: 20, distance: 45.3
click at [224, 43] on link "Ctrl D Duplicate" at bounding box center [216, 43] width 42 height 9
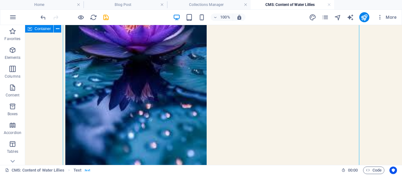
scroll to position [495, 0]
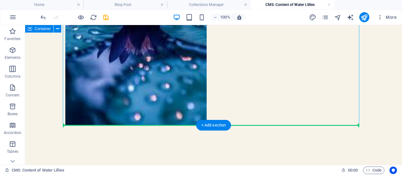
drag, startPoint x: 192, startPoint y: 70, endPoint x: 197, endPoint y: 123, distance: 53.3
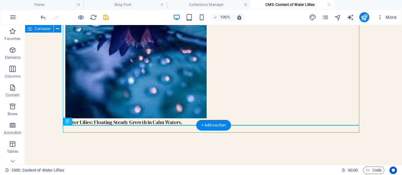
scroll to position [487, 0]
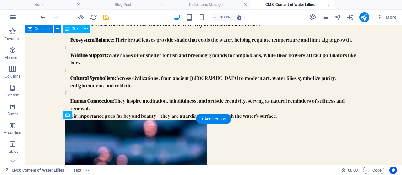
click at [153, 95] on div "Water lilies begin humbly, rooted in the muddy depths of a pond or lake. Their …" at bounding box center [213, 46] width 296 height 147
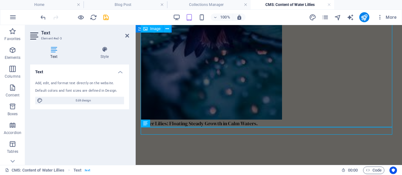
scroll to position [533, 0]
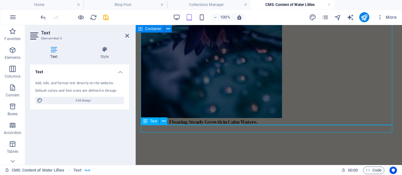
click at [226, 126] on div "Water Lilies: Floating Steady Growth in Calm Waters." at bounding box center [269, 122] width 256 height 8
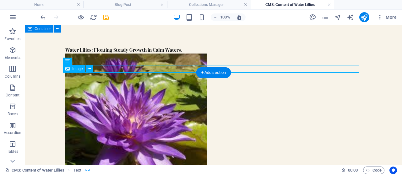
scroll to position [0, 0]
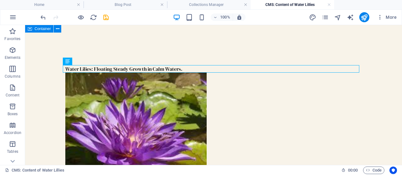
drag, startPoint x: 141, startPoint y: 70, endPoint x: 141, endPoint y: 45, distance: 25.1
drag, startPoint x: 149, startPoint y: 70, endPoint x: 142, endPoint y: 38, distance: 33.1
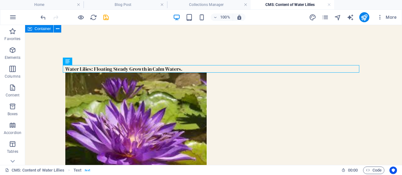
drag, startPoint x: 104, startPoint y: 17, endPoint x: 108, endPoint y: 19, distance: 4.5
click at [104, 17] on icon "save" at bounding box center [105, 17] width 7 height 7
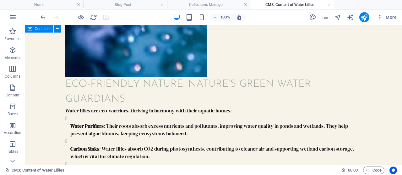
scroll to position [697, 0]
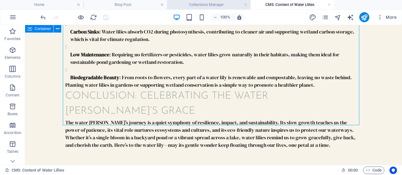
click at [221, 2] on h4 "Collections Manager" at bounding box center [208, 4] width 83 height 7
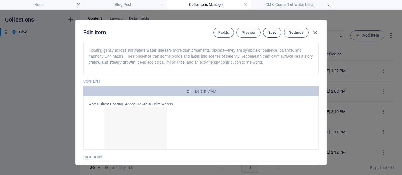
click at [271, 30] on span "Save" at bounding box center [272, 32] width 8 height 5
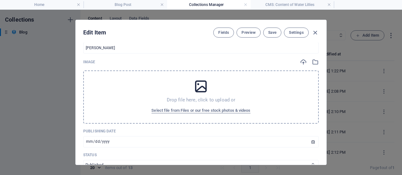
scroll to position [232, 0]
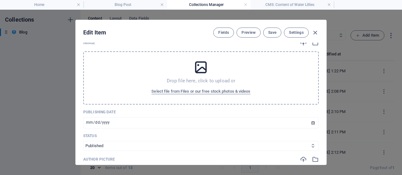
click at [197, 67] on icon at bounding box center [201, 68] width 16 height 16
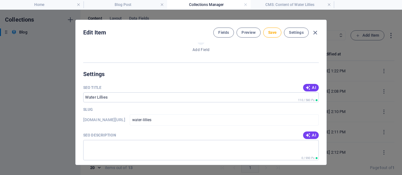
scroll to position [472, 0]
click at [310, 133] on span "AI" at bounding box center [310, 134] width 11 height 5
type textarea "Discover the serene beauty of water lilies—symbols of patience and eco-friendly…"
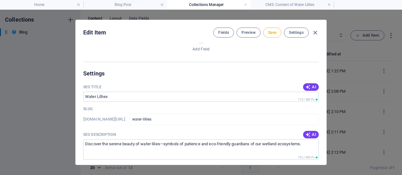
click at [311, 86] on span "AI" at bounding box center [310, 87] width 11 height 5
type input "Water Lilies: Natures Serenity"
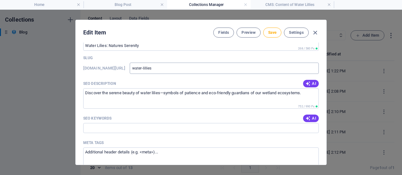
scroll to position [525, 0]
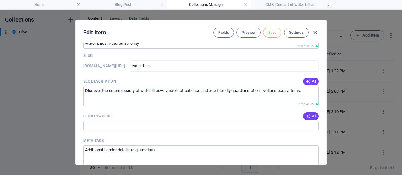
click at [313, 116] on span "AI" at bounding box center [310, 116] width 11 height 5
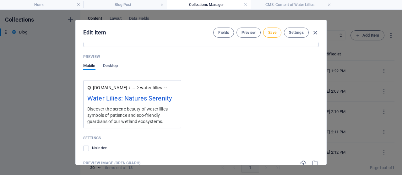
type input "water lilies, aquatic plants, eco-friendly gardening, pond ecosystems, cultural…"
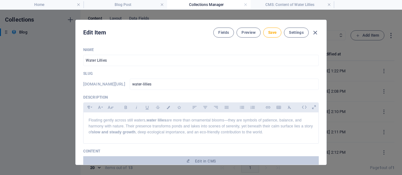
scroll to position [0, 0]
click at [154, 123] on strong "water lilies" at bounding box center [156, 121] width 20 height 4
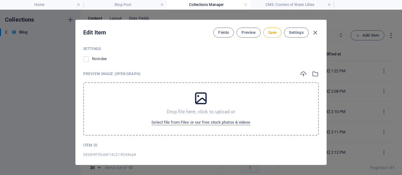
scroll to position [746, 0]
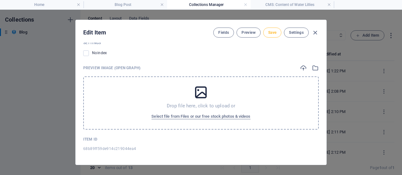
click at [274, 31] on span "Save" at bounding box center [272, 32] width 8 height 5
click at [316, 31] on icon "button" at bounding box center [314, 32] width 7 height 7
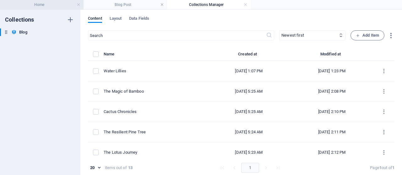
click at [64, 3] on h4 "Home" at bounding box center [41, 4] width 83 height 7
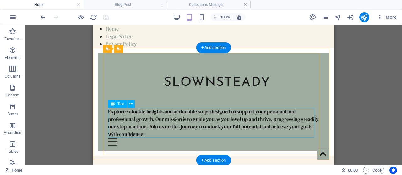
click at [148, 118] on div "Explore valuable insights and actionable steps designed to support your persona…" at bounding box center [213, 123] width 211 height 30
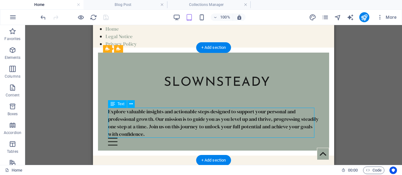
click at [148, 118] on div "Explore valuable insights and actionable steps designed to support your persona…" at bounding box center [213, 123] width 211 height 30
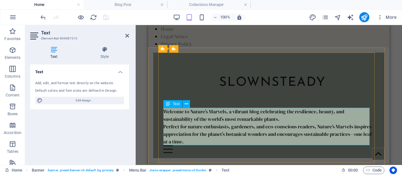
click at [165, 126] on p "Perfect for nature enthusiasts, gardeners, and eco-conscious readers, Nature’s …" at bounding box center [268, 134] width 211 height 23
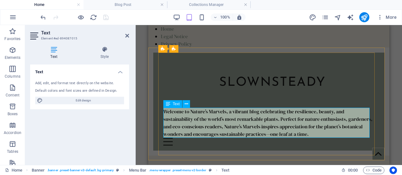
click at [295, 134] on p "Welcome to Nature’s Marvels, a vibrant blog celebrating the resilience, beauty,…" at bounding box center [268, 123] width 211 height 30
click at [294, 134] on p "Welcome to Nature’s Marvels, a vibrant blog celebrating the resilience, beauty,…" at bounding box center [268, 123] width 211 height 30
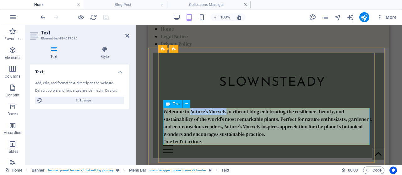
drag, startPoint x: 227, startPoint y: 112, endPoint x: 191, endPoint y: 112, distance: 35.5
click at [191, 112] on p "Welcome to Nature’s Marvels, a vibrant blog celebrating the resilience, beauty,…" at bounding box center [268, 123] width 211 height 30
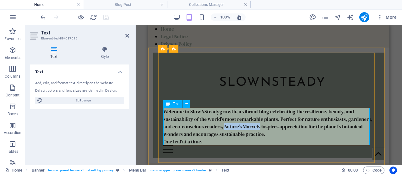
drag, startPoint x: 285, startPoint y: 127, endPoint x: 250, endPoint y: 126, distance: 35.2
click at [250, 126] on p "Welcome to SlowNSteadygrowth, a vibrant blog celebrating the resilience, beauty…" at bounding box center [268, 123] width 211 height 30
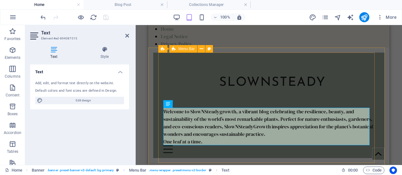
click at [216, 86] on div "slownsteadygrowth Welcome to SlowNSteadygrowth, a vibrant blog celebrating the …" at bounding box center [268, 106] width 221 height 106
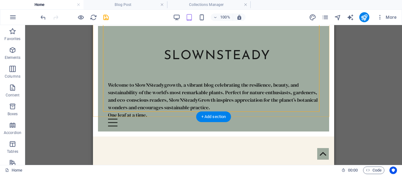
scroll to position [54, 0]
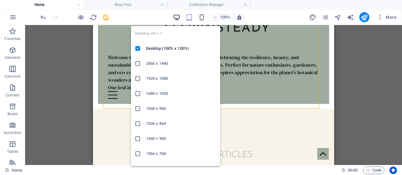
click at [177, 15] on icon "button" at bounding box center [176, 17] width 7 height 7
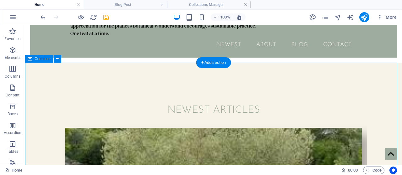
scroll to position [0, 0]
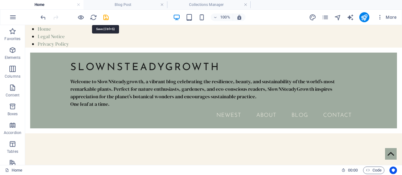
click at [107, 18] on icon "save" at bounding box center [105, 17] width 7 height 7
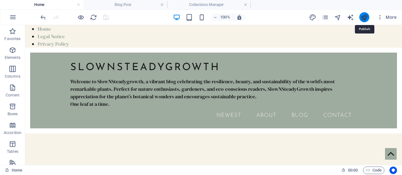
click at [365, 16] on icon "publish" at bounding box center [363, 17] width 7 height 7
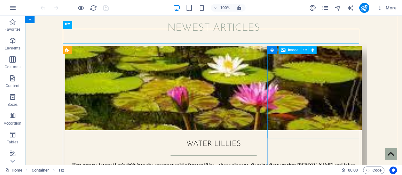
scroll to position [162, 0]
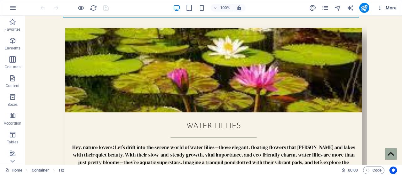
click at [379, 9] on icon "button" at bounding box center [380, 8] width 6 height 6
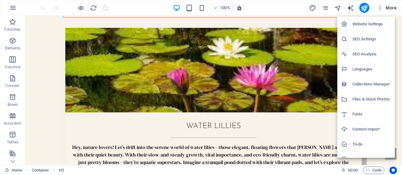
click at [361, 22] on h6 "Website Settings" at bounding box center [371, 24] width 39 height 8
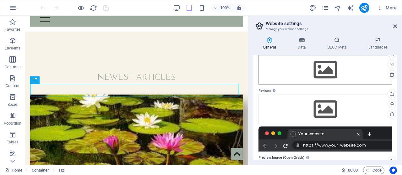
scroll to position [13, 0]
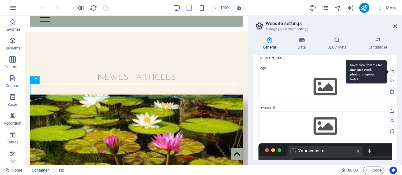
click at [386, 71] on div "Select files from the file manager, stock photos, or upload file(s)" at bounding box center [366, 72] width 41 height 24
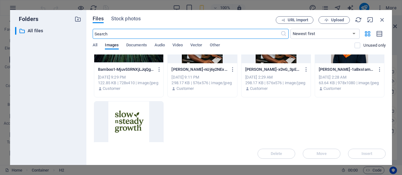
scroll to position [903, 0]
click at [129, 121] on div at bounding box center [128, 121] width 69 height 41
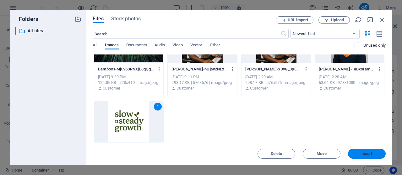
click at [360, 152] on span "Insert" at bounding box center [366, 154] width 33 height 4
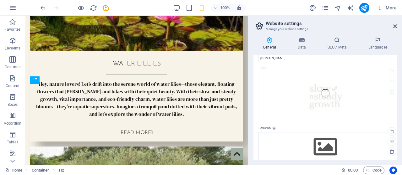
scroll to position [122, 0]
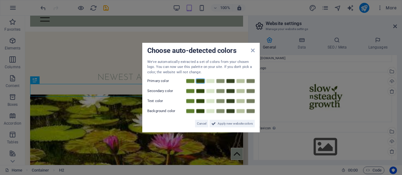
click at [196, 82] on link at bounding box center [200, 81] width 9 height 5
click at [241, 122] on span "Apply new website colors" at bounding box center [235, 124] width 35 height 8
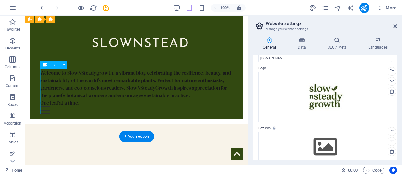
scroll to position [0, 0]
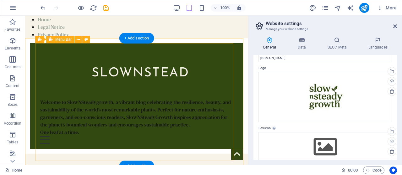
click at [118, 58] on div "slownsteadygrowth Welcome to SlowNSteadygrowth, a vibrant blog celebrating the …" at bounding box center [136, 96] width 203 height 106
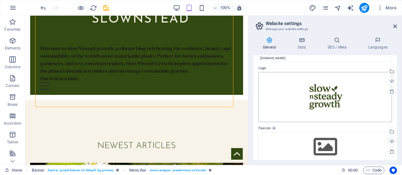
scroll to position [54, 0]
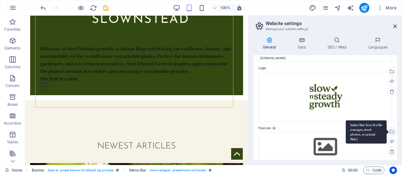
click at [390, 132] on div "Select files from the file manager, stock photos, or upload file(s)" at bounding box center [390, 132] width 9 height 9
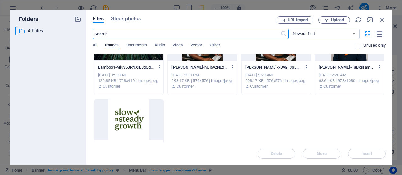
scroll to position [905, 0]
click at [130, 115] on div at bounding box center [128, 120] width 69 height 41
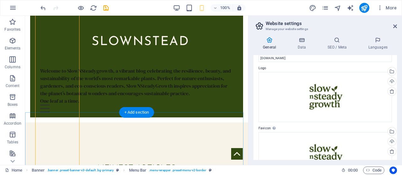
scroll to position [54, 0]
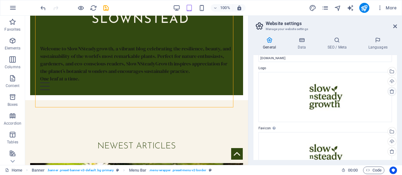
click at [389, 90] on icon at bounding box center [391, 91] width 5 height 5
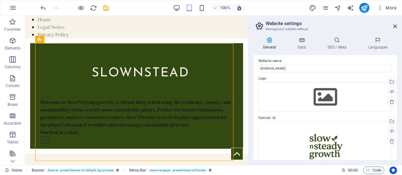
scroll to position [0, 0]
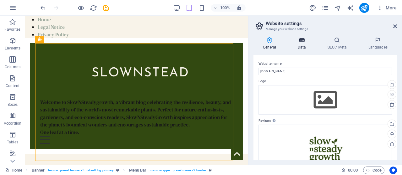
click at [303, 41] on icon at bounding box center [301, 40] width 27 height 6
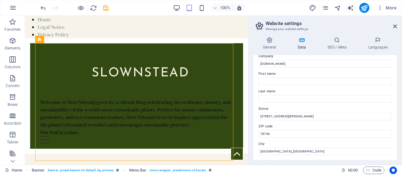
scroll to position [18, 0]
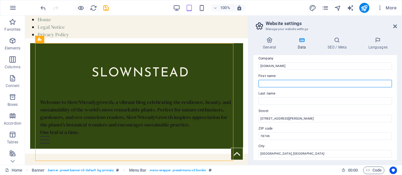
click at [294, 83] on input "First name" at bounding box center [324, 84] width 133 height 8
type input "Michael"
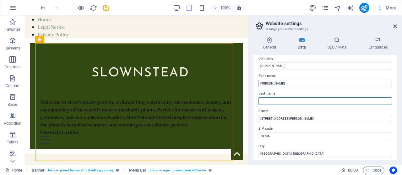
type input "Dickson"
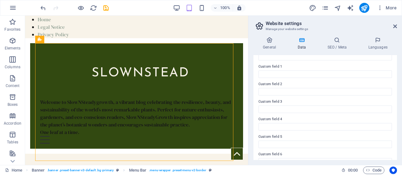
scroll to position [196, 0]
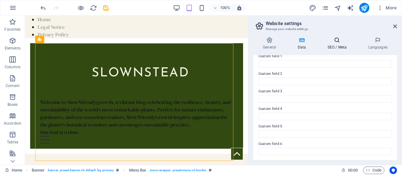
click at [337, 42] on icon at bounding box center [337, 40] width 38 height 6
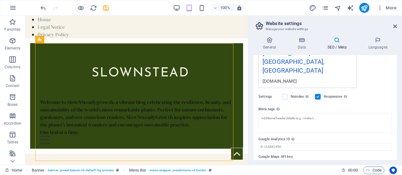
scroll to position [134, 0]
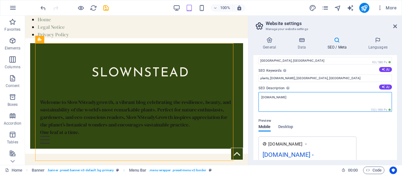
click at [316, 105] on textarea "[DOMAIN_NAME]" at bounding box center [324, 102] width 133 height 20
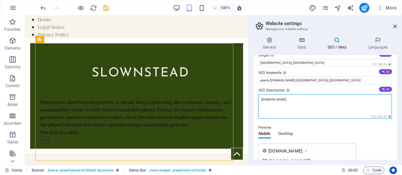
scroll to position [15, 0]
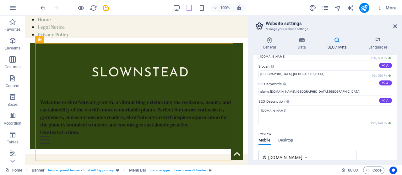
click at [386, 98] on button "AI" at bounding box center [385, 100] width 13 height 5
type textarea "Explore SlowNSteadygrowths vibrant blog celebrating plants beauty and sustainab…"
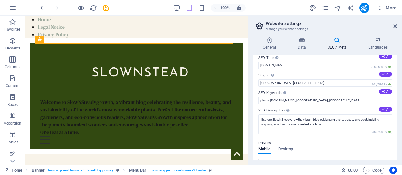
scroll to position [0, 0]
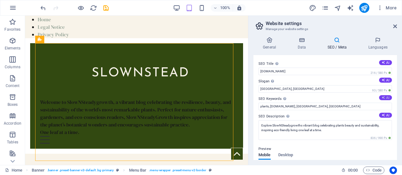
click at [384, 97] on button "AI" at bounding box center [385, 97] width 13 height 5
type input "slow and steady growth, olive tree, sustainable practices, botanical wonders, n…"
click at [381, 80] on icon at bounding box center [382, 79] width 3 height 3
type input "Embrace Natures Wonders, Grow Sustainably"
click at [362, 80] on label "Slogan The slogan of your website. AI" at bounding box center [324, 82] width 133 height 8
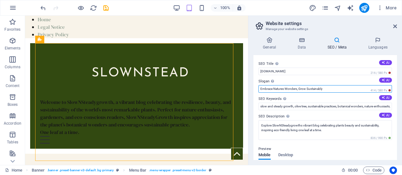
click at [362, 85] on input "Embrace Natures Wonders, Grow Sustainably" at bounding box center [324, 89] width 133 height 8
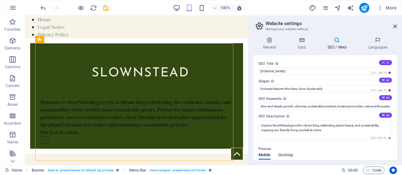
click at [381, 62] on icon at bounding box center [382, 62] width 3 height 3
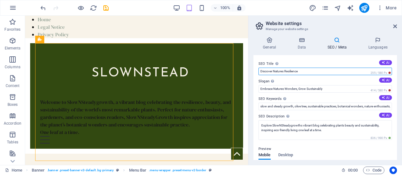
click at [259, 71] on input "Discover Natures Resilience" at bounding box center [324, 72] width 133 height 8
type input "SlowNSteadyGrowth: Discover Natures Resilience"
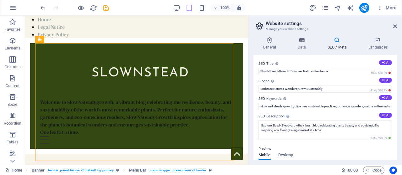
click at [323, 113] on label "SEO Description Describe the contents of your website - this is crucial for sea…" at bounding box center [324, 117] width 133 height 8
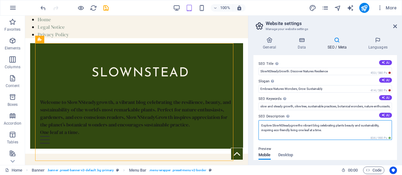
click at [323, 121] on textarea "Explore SlowNSteadygrowths vibrant blog celebrating plants beauty and sustainab…" at bounding box center [324, 131] width 133 height 20
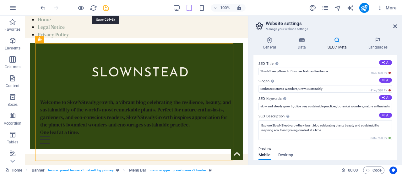
click at [104, 5] on icon "save" at bounding box center [105, 7] width 7 height 7
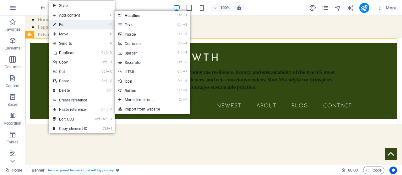
click at [74, 22] on link "⏎ Edit" at bounding box center [70, 24] width 42 height 9
select select "vh"
select select "header"
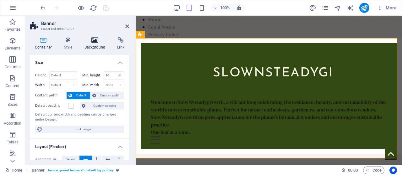
click at [95, 40] on icon at bounding box center [95, 40] width 30 height 6
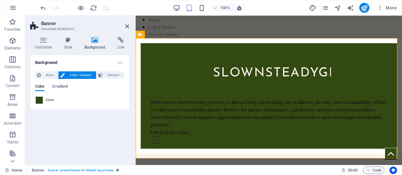
click at [33, 102] on div "None Color / Gradient Element Stretch background to full-width Color overlay Pl…" at bounding box center [79, 88] width 99 height 43
click at [39, 101] on span at bounding box center [39, 100] width 7 height 7
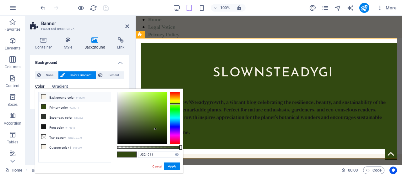
click at [44, 96] on icon at bounding box center [43, 97] width 4 height 4
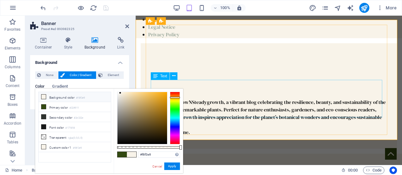
scroll to position [26, 0]
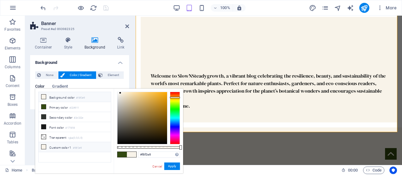
click at [45, 146] on icon at bounding box center [43, 147] width 4 height 4
click at [45, 145] on icon at bounding box center [43, 147] width 4 height 4
click at [43, 145] on icon at bounding box center [43, 147] width 4 height 4
click at [43, 125] on icon at bounding box center [43, 127] width 4 height 4
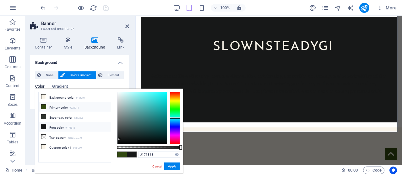
click at [43, 108] on icon at bounding box center [43, 107] width 4 height 4
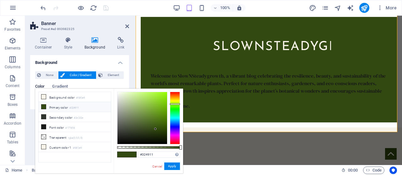
type input "#bcc4b0"
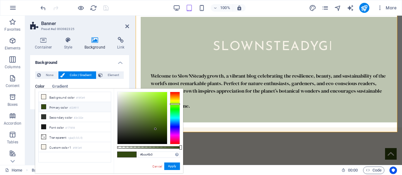
click at [122, 104] on div at bounding box center [142, 118] width 50 height 52
click at [174, 166] on button "Apply" at bounding box center [172, 167] width 16 height 8
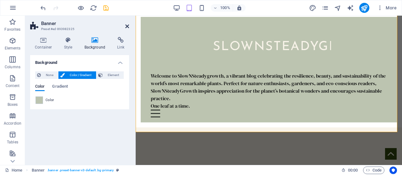
drag, startPoint x: 126, startPoint y: 24, endPoint x: 101, endPoint y: 9, distance: 29.1
click at [126, 24] on icon at bounding box center [127, 26] width 4 height 5
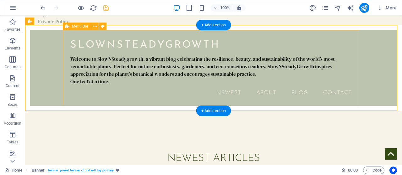
scroll to position [0, 0]
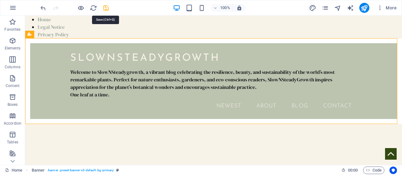
click at [103, 7] on icon "save" at bounding box center [105, 7] width 7 height 7
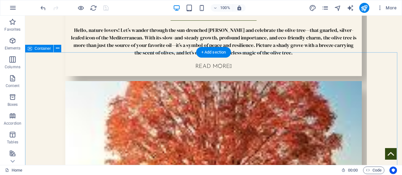
scroll to position [434, 0]
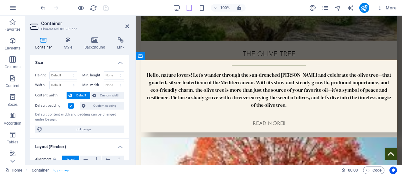
scroll to position [662, 0]
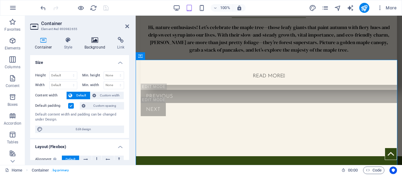
click at [96, 40] on icon at bounding box center [95, 40] width 30 height 6
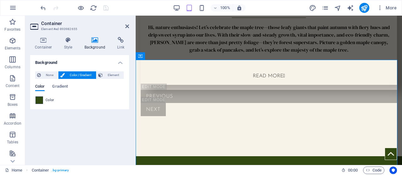
click at [40, 101] on span at bounding box center [39, 100] width 7 height 7
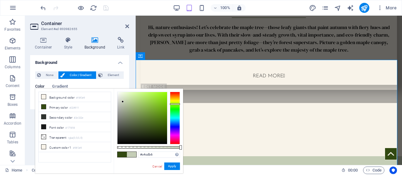
click at [123, 102] on div at bounding box center [142, 118] width 50 height 52
type input "#c3cdb4"
drag, startPoint x: 172, startPoint y: 164, endPoint x: 36, endPoint y: 148, distance: 136.5
click at [172, 164] on button "Apply" at bounding box center [172, 167] width 16 height 8
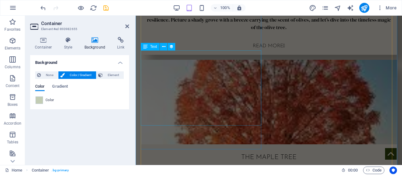
scroll to position [509, 0]
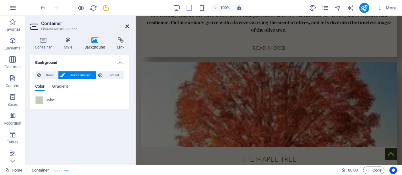
drag, startPoint x: 127, startPoint y: 25, endPoint x: 151, endPoint y: 28, distance: 24.4
click at [127, 25] on icon at bounding box center [127, 26] width 4 height 5
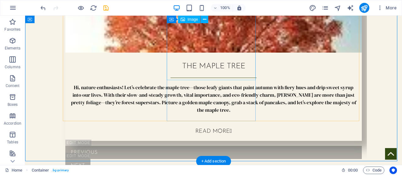
scroll to position [559, 0]
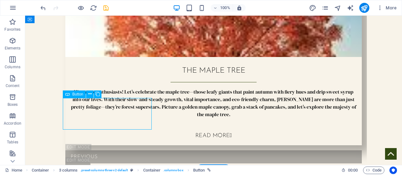
select select "%"
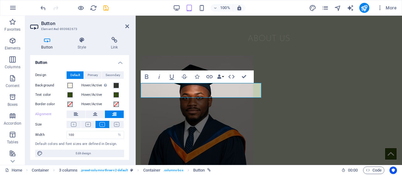
scroll to position [2, 0]
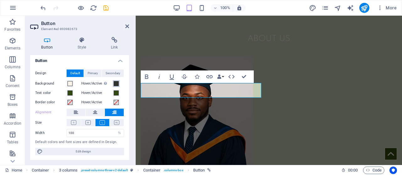
click at [114, 83] on span at bounding box center [116, 83] width 5 height 5
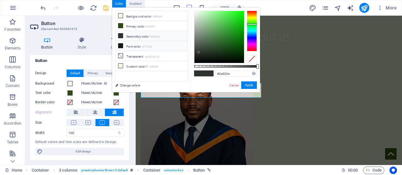
click at [121, 45] on icon at bounding box center [120, 46] width 4 height 4
type input "#171818"
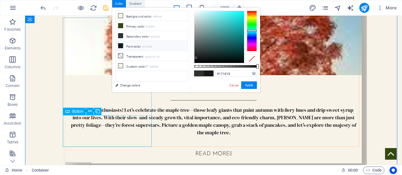
scroll to position [541, 0]
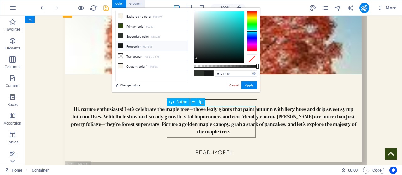
select select "%"
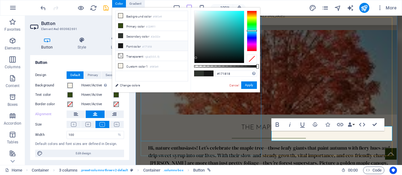
scroll to position [768, 0]
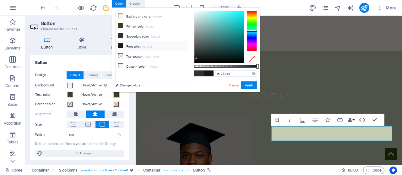
click at [113, 95] on button "Hover/Active" at bounding box center [116, 95] width 7 height 7
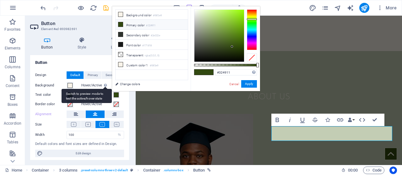
click at [105, 89] on div "Switch to preview mode to test the active/hover state" at bounding box center [87, 96] width 50 height 14
click at [113, 87] on button "Hover/Active Switch to preview mode to test the active/hover state" at bounding box center [116, 85] width 7 height 7
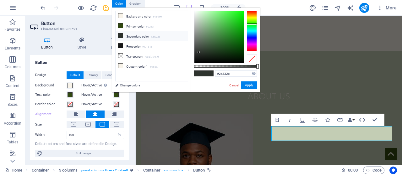
click at [109, 87] on label "Hover/Active Switch to preview mode to test the active/hover state" at bounding box center [96, 86] width 31 height 8
click at [113, 87] on button "Hover/Active Switch to preview mode to test the active/hover state" at bounding box center [116, 85] width 7 height 7
drag, startPoint x: 186, startPoint y: 8, endPoint x: 199, endPoint y: 6, distance: 12.4
click at [199, 6] on body "slownsteadygrowth.com Home Favorites Elements Columns Content Boxes Accordion T…" at bounding box center [201, 87] width 402 height 175
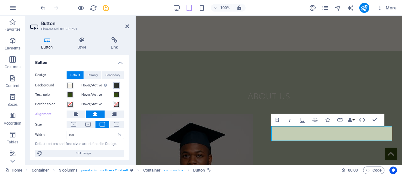
click at [115, 86] on span at bounding box center [116, 85] width 5 height 5
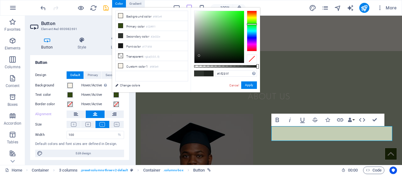
click at [199, 56] on div at bounding box center [219, 37] width 50 height 52
type input "#202320"
click at [198, 56] on div at bounding box center [197, 56] width 2 height 2
click at [249, 86] on button "Apply" at bounding box center [249, 86] width 16 height 8
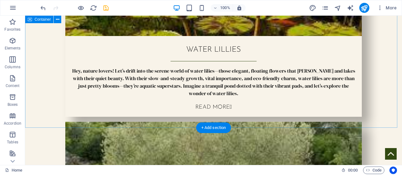
scroll to position [1955, 0]
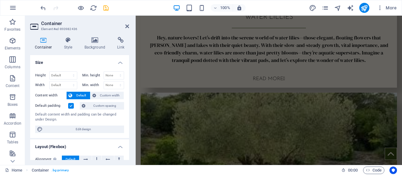
scroll to position [2253, 0]
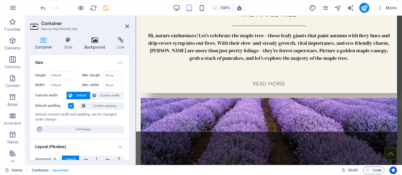
click at [95, 39] on icon at bounding box center [95, 40] width 30 height 6
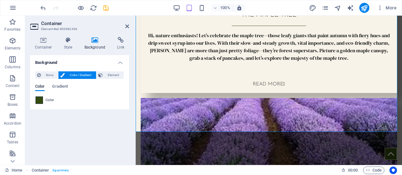
click at [37, 100] on span at bounding box center [39, 100] width 7 height 7
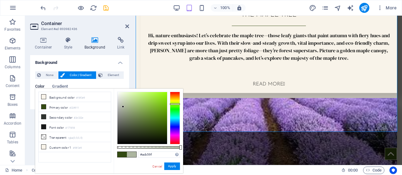
click at [122, 105] on div at bounding box center [142, 118] width 50 height 52
type input "#b8c3aa"
click at [123, 104] on div at bounding box center [142, 118] width 50 height 52
click at [171, 166] on button "Apply" at bounding box center [172, 167] width 16 height 8
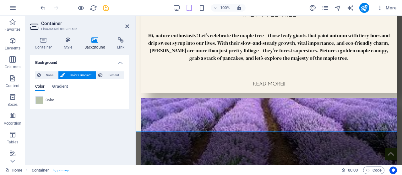
click at [129, 26] on aside "Container Element #ed-893982436 Container Style Background Link Size Height Def…" at bounding box center [80, 91] width 110 height 150
click at [127, 26] on icon at bounding box center [127, 26] width 4 height 5
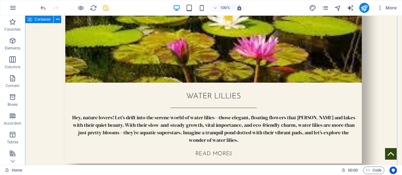
scroll to position [1909, 0]
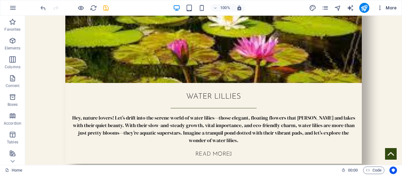
click at [381, 6] on icon "button" at bounding box center [380, 8] width 6 height 6
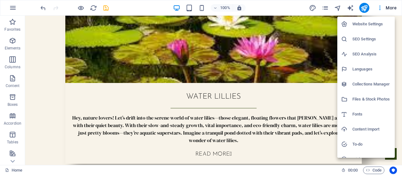
click at [365, 25] on h6 "Website Settings" at bounding box center [371, 24] width 39 height 8
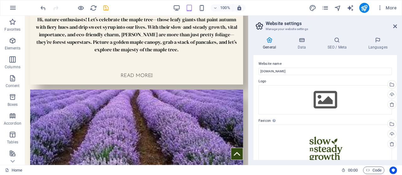
scroll to position [2359, 0]
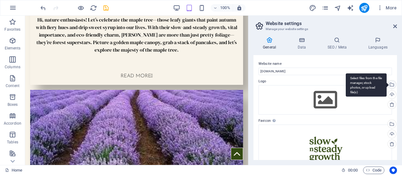
click at [392, 86] on div "Select files from the file manager, stock photos, or upload file(s)" at bounding box center [390, 85] width 9 height 9
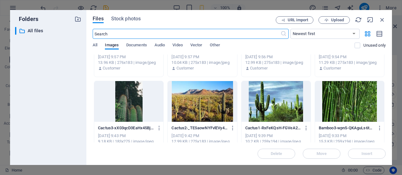
scroll to position [936, 0]
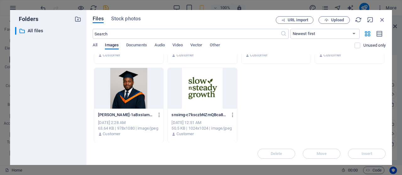
click at [188, 87] on div at bounding box center [202, 88] width 69 height 41
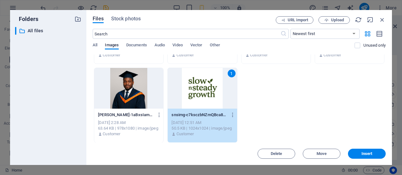
click at [188, 87] on div "1" at bounding box center [202, 88] width 69 height 41
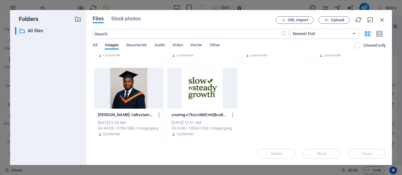
click at [188, 87] on div at bounding box center [202, 88] width 69 height 41
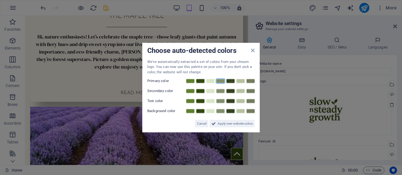
click at [222, 80] on link at bounding box center [220, 81] width 9 height 5
click at [214, 124] on icon at bounding box center [213, 124] width 4 height 8
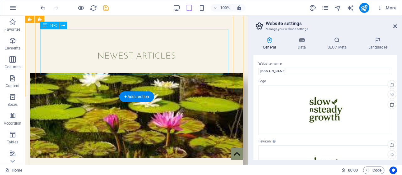
scroll to position [0, 0]
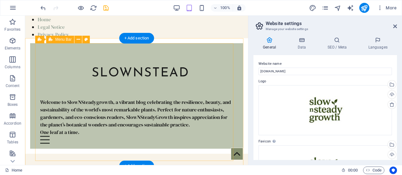
click at [64, 86] on div "slownsteadygrowth Welcome to SlowNSteadygrowth, a vibrant blog celebrating the …" at bounding box center [136, 96] width 203 height 106
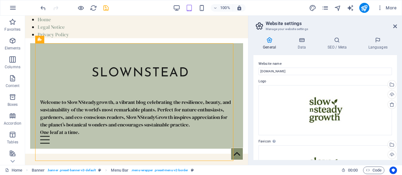
click at [397, 27] on aside "Website settings Manage your website settings General Data SEO / Meta Languages…" at bounding box center [325, 91] width 154 height 150
drag, startPoint x: 395, startPoint y: 26, endPoint x: 370, endPoint y: 9, distance: 30.3
click at [395, 26] on icon at bounding box center [395, 26] width 4 height 5
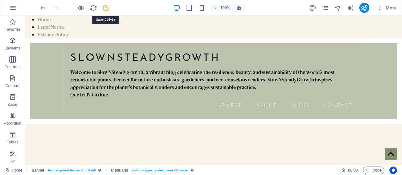
click at [107, 9] on icon "save" at bounding box center [105, 7] width 7 height 7
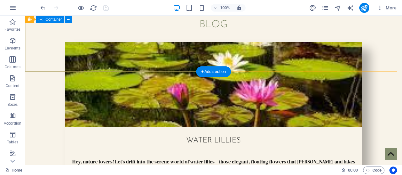
scroll to position [1980, 0]
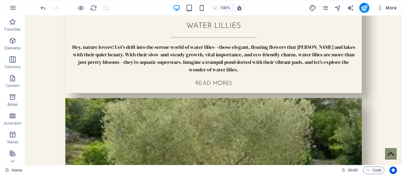
click at [381, 8] on icon "button" at bounding box center [380, 8] width 6 height 6
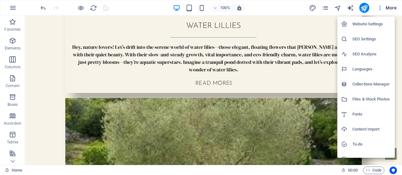
scroll to position [24, 0]
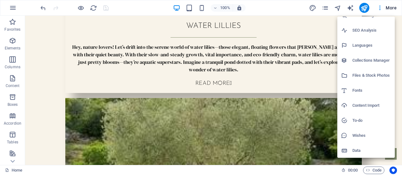
click at [361, 106] on h6 "Content Import" at bounding box center [371, 106] width 39 height 8
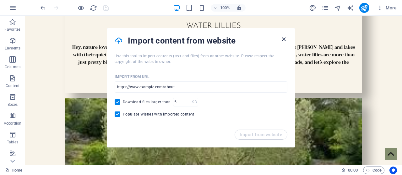
click at [283, 37] on icon "button" at bounding box center [283, 39] width 7 height 7
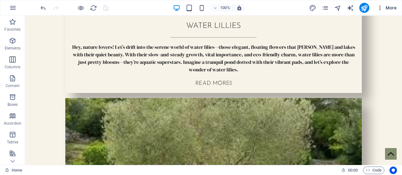
click at [380, 6] on icon "button" at bounding box center [380, 8] width 6 height 6
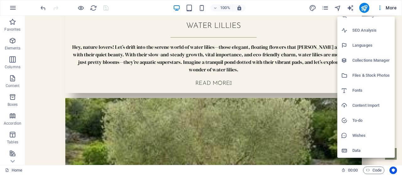
click at [355, 153] on h6 "Data" at bounding box center [371, 151] width 39 height 8
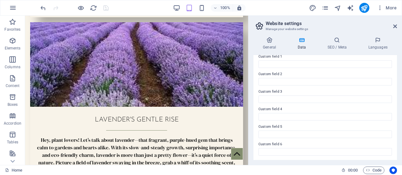
scroll to position [196, 0]
click at [336, 42] on icon at bounding box center [337, 40] width 38 height 6
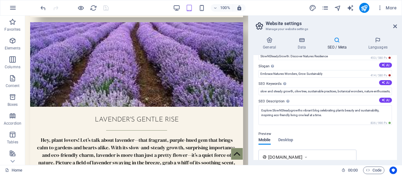
scroll to position [10, 0]
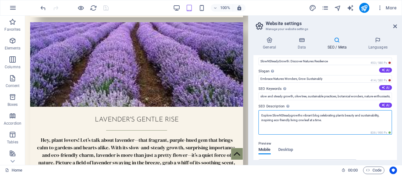
click at [300, 116] on textarea "Explore SlowNSteadygrowths vibrant blog celebrating plants beauty and sustainab…" at bounding box center [324, 122] width 133 height 24
type textarea "Explore SlowNSteadygrowth's vibrant blog celebrating plants beauty and sustaina…"
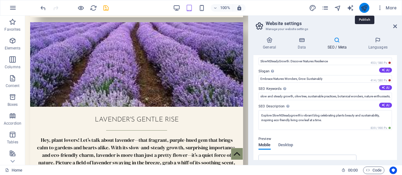
click at [365, 7] on icon "publish" at bounding box center [363, 7] width 7 height 7
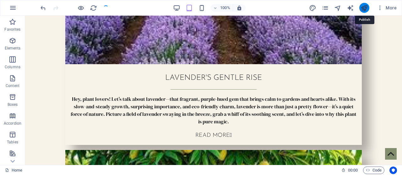
scroll to position [1980, 0]
